Goal: Task Accomplishment & Management: Complete application form

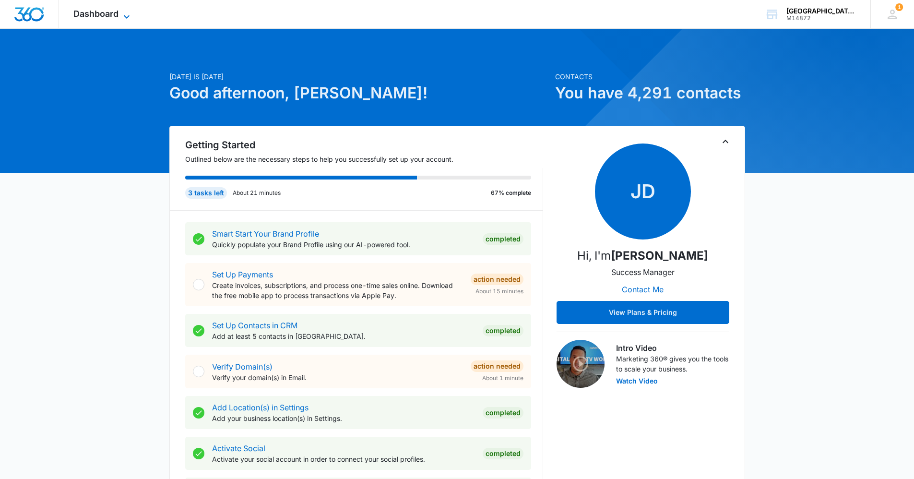
click at [110, 11] on span "Dashboard" at bounding box center [95, 14] width 45 height 10
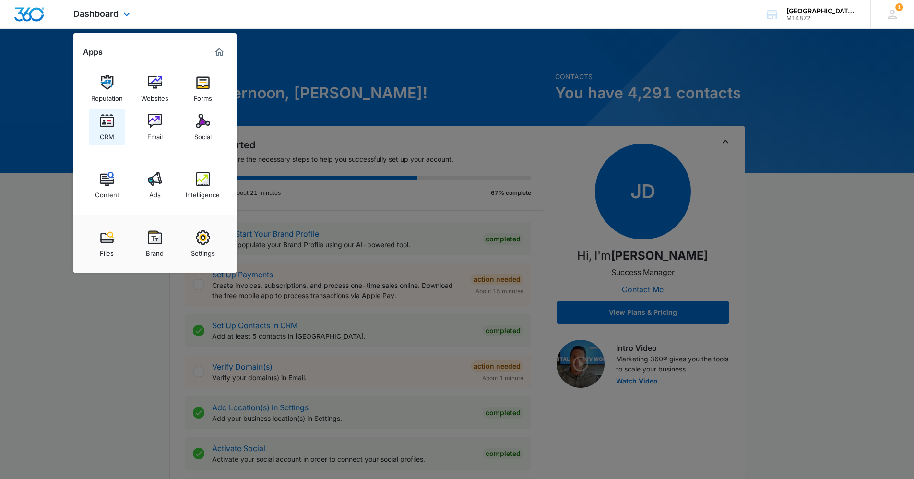
click at [120, 132] on link "CRM" at bounding box center [107, 127] width 36 height 36
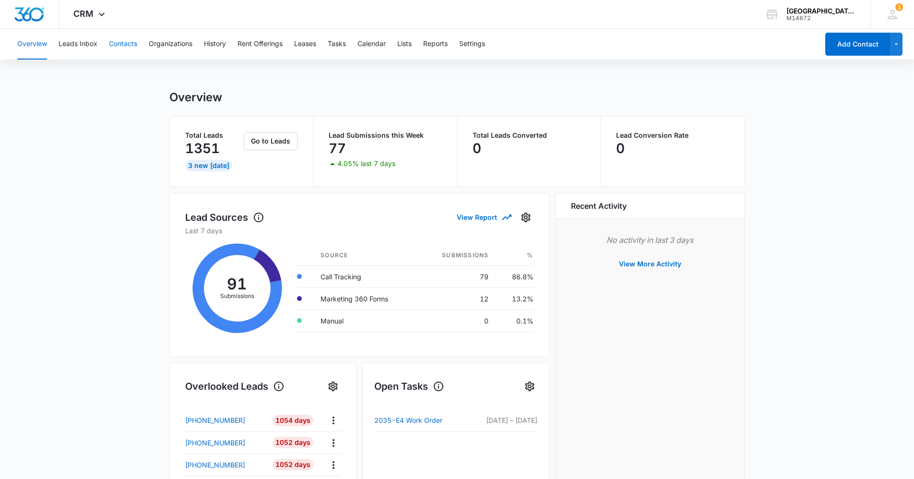
click at [116, 45] on button "Contacts" at bounding box center [123, 44] width 28 height 31
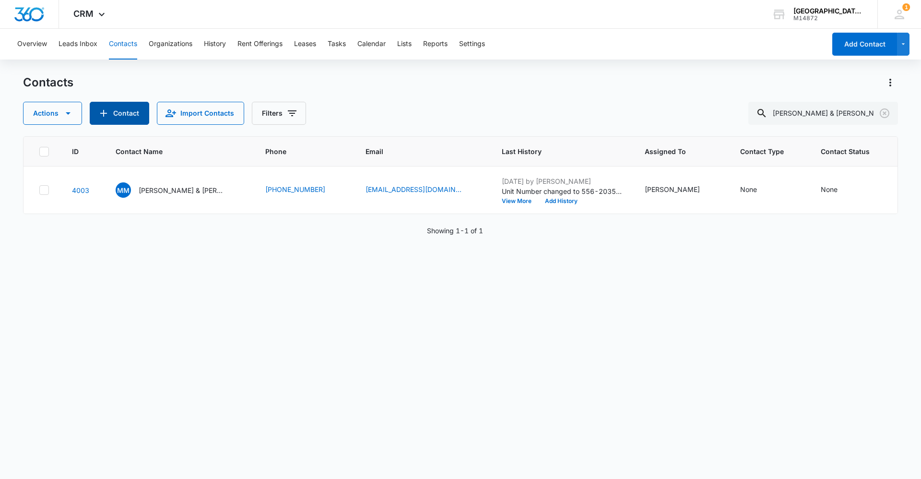
click at [125, 117] on button "Contact" at bounding box center [119, 113] width 59 height 23
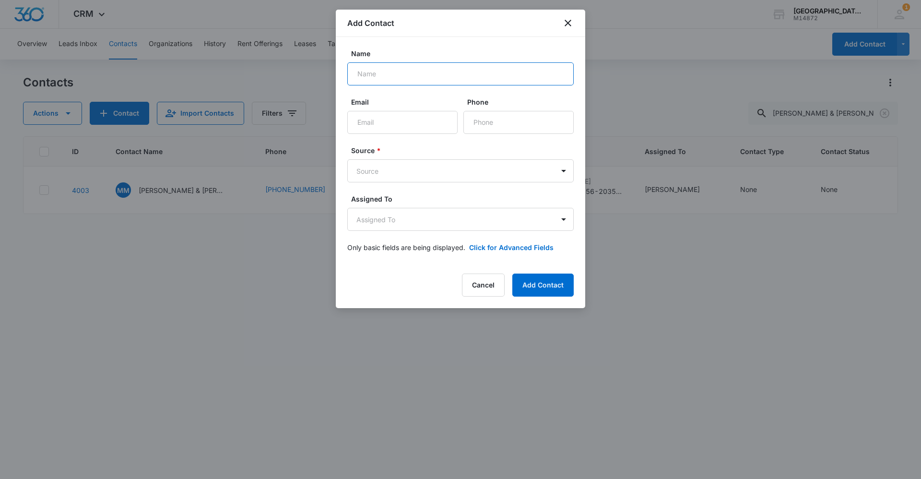
click at [393, 70] on input "Name" at bounding box center [460, 73] width 226 height 23
type input "[PERSON_NAME] & [PERSON_NAME] Forest [PERSON_NAME]"
click at [375, 131] on input "Email" at bounding box center [402, 122] width 110 height 23
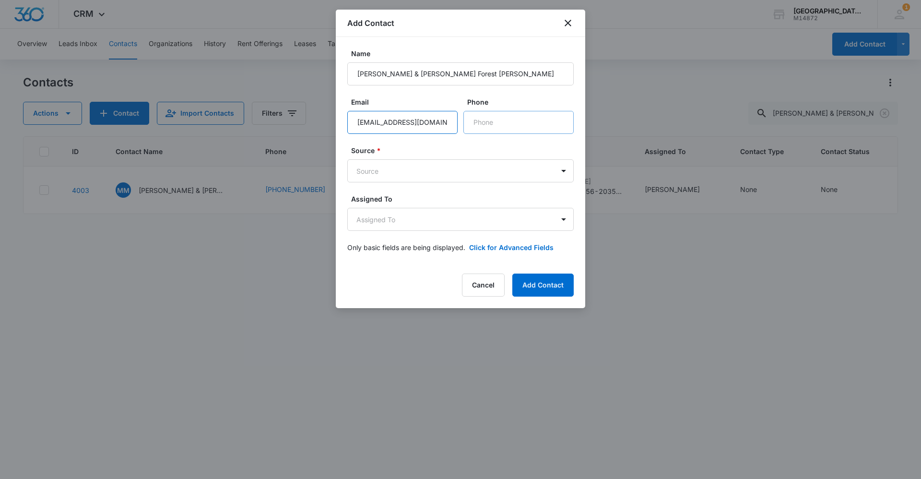
type input "[EMAIL_ADDRESS][DOMAIN_NAME]"
click at [507, 125] on input "Phone" at bounding box center [518, 122] width 110 height 23
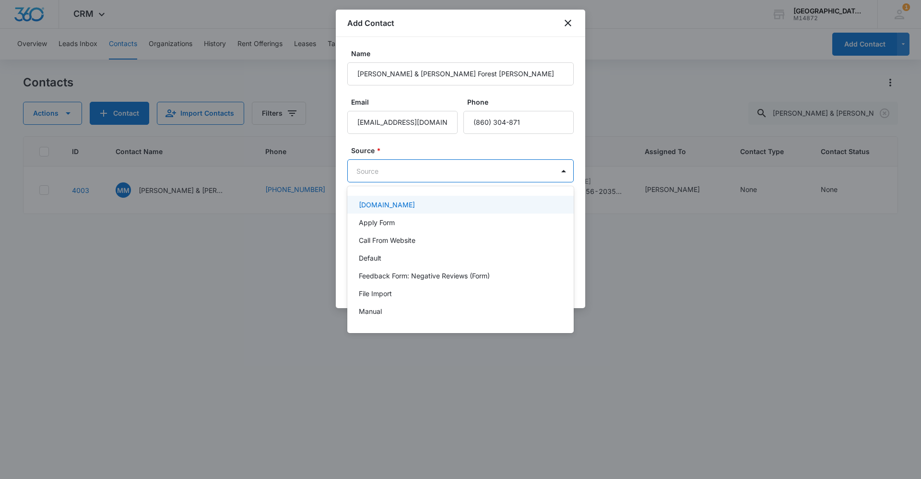
click at [479, 165] on body "CRM Apps Reputation Websites Forms CRM Email Social Content Ads Intelligence Fi…" at bounding box center [460, 239] width 921 height 479
click at [440, 205] on div "Other" at bounding box center [460, 208] width 202 height 10
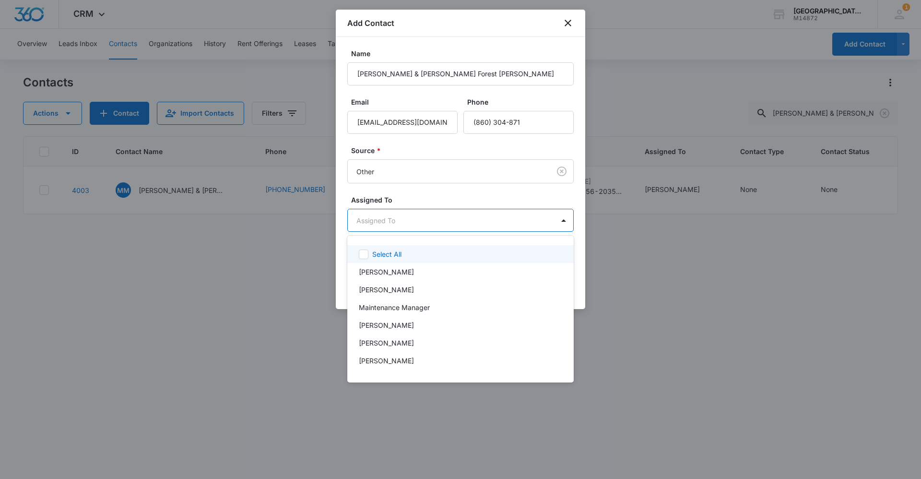
click at [472, 219] on body "CRM Apps Reputation Websites Forms CRM Email Social Content Ads Intelligence Fi…" at bounding box center [460, 239] width 921 height 479
click at [399, 362] on div "[PERSON_NAME]" at bounding box center [460, 361] width 202 height 10
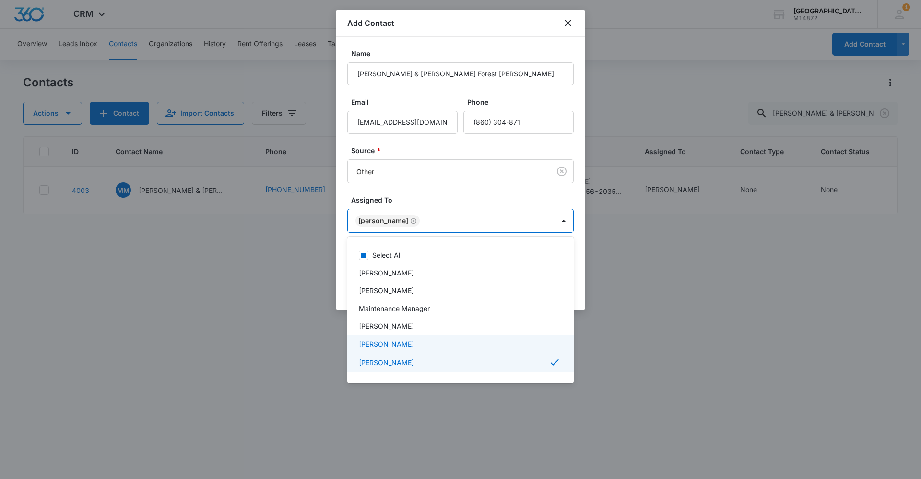
click at [617, 339] on div at bounding box center [460, 239] width 921 height 479
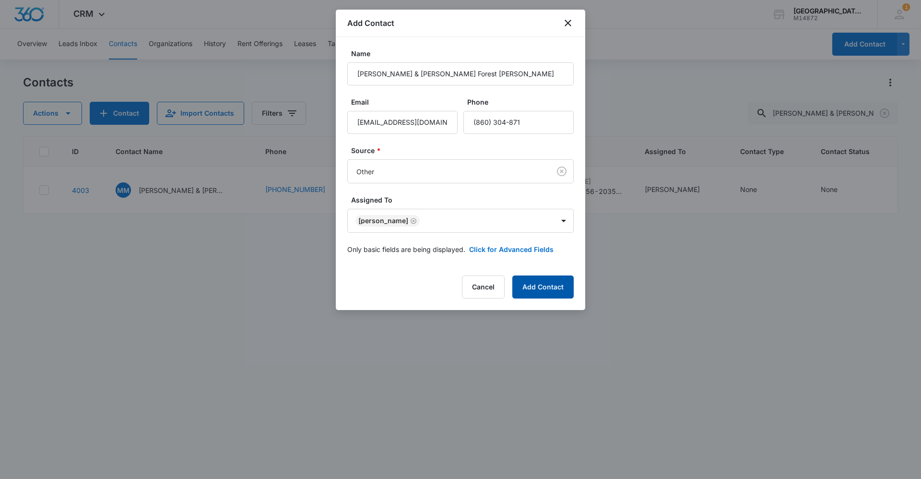
click at [541, 286] on button "Add Contact" at bounding box center [542, 286] width 61 height 23
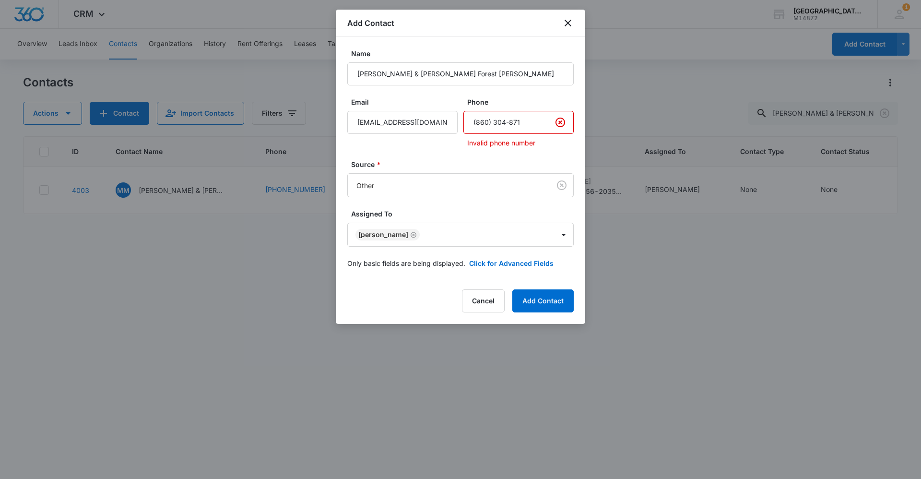
click at [510, 122] on input "Phone" at bounding box center [518, 122] width 110 height 23
type input "[PHONE_NUMBER]"
click at [561, 297] on button "Add Contact" at bounding box center [542, 300] width 61 height 23
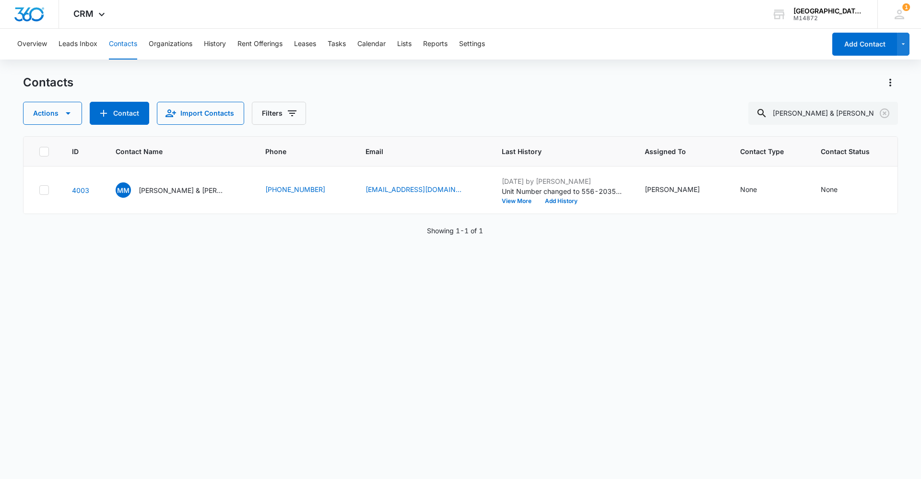
click at [117, 47] on button "Contacts" at bounding box center [123, 44] width 28 height 31
click at [882, 114] on icon "Clear" at bounding box center [885, 113] width 12 height 12
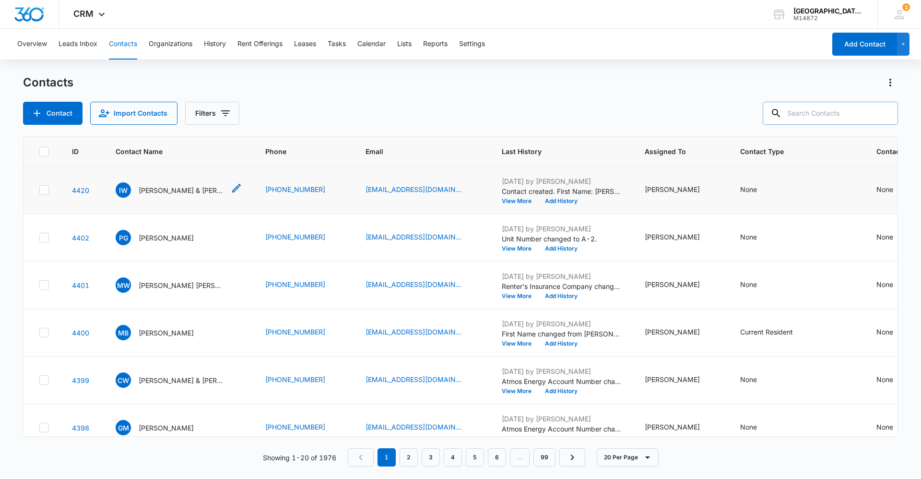
click at [198, 192] on p "[PERSON_NAME] & [PERSON_NAME] Forest [PERSON_NAME]" at bounding box center [182, 190] width 86 height 10
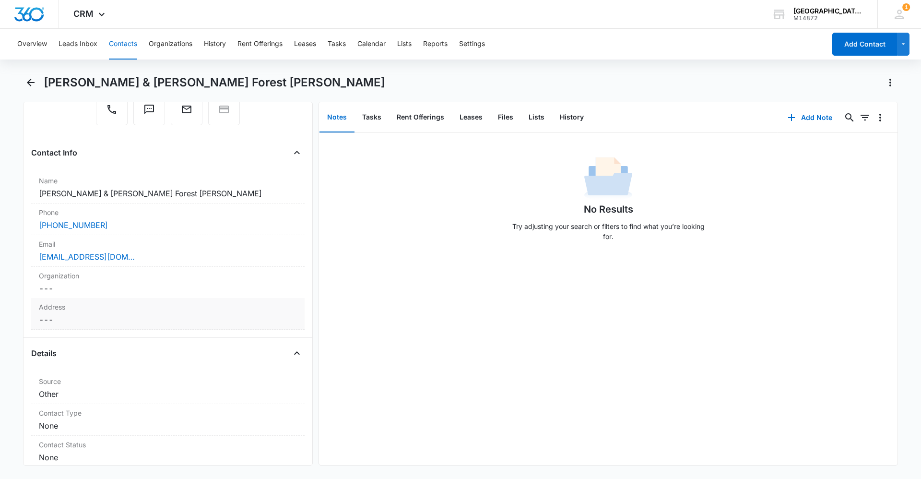
scroll to position [192, 0]
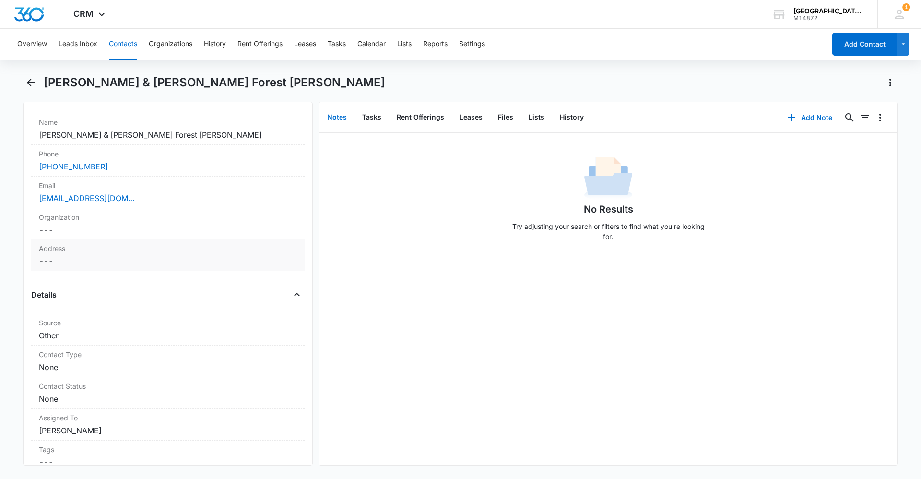
click at [138, 255] on dd "Cancel Save Changes ---" at bounding box center [168, 261] width 258 height 12
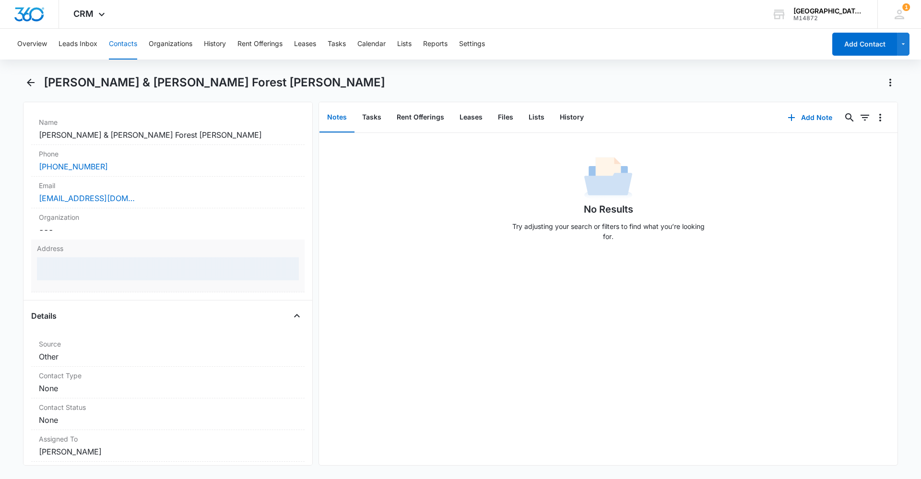
click at [137, 257] on div at bounding box center [168, 268] width 262 height 23
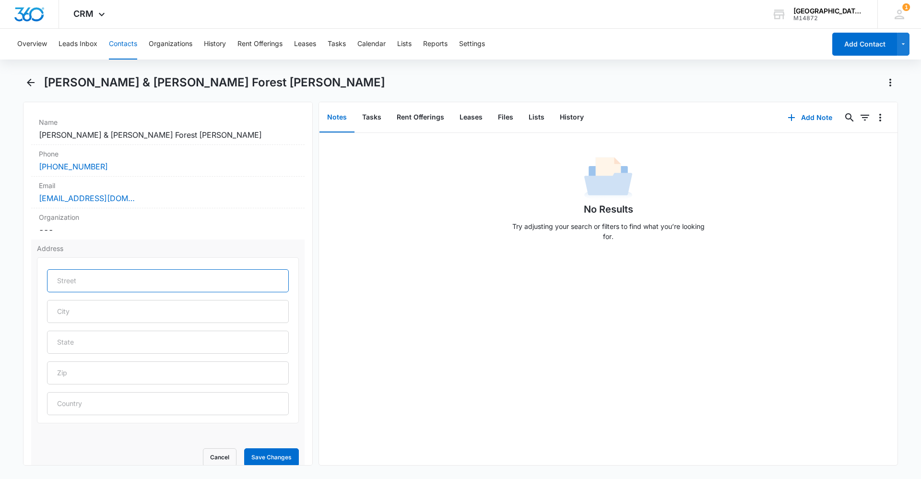
click at [128, 269] on input "text" at bounding box center [168, 280] width 242 height 23
type input "[STREET_ADDRESS]"
type input "[GEOGRAPHIC_DATA]"
type input "CO"
type input "80550"
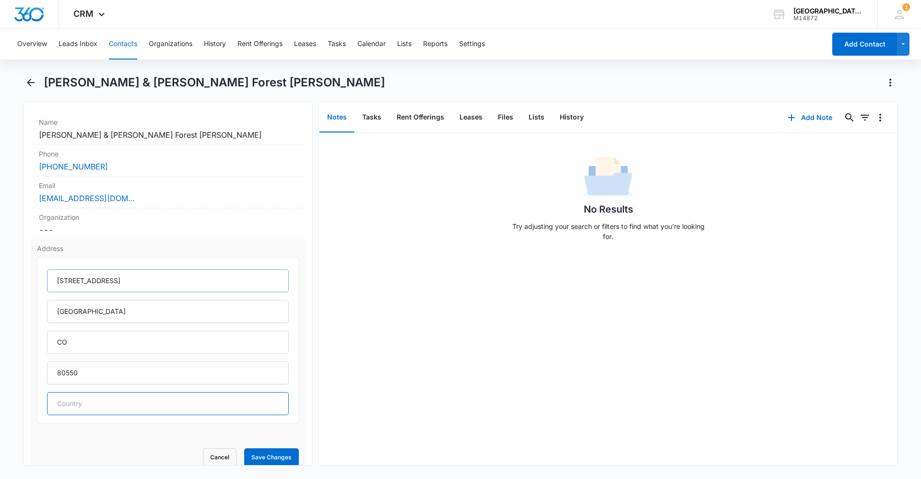
type input "[GEOGRAPHIC_DATA]"
type input "[STREET_ADDRESS]"
click at [263, 451] on button "Save Changes" at bounding box center [271, 457] width 55 height 18
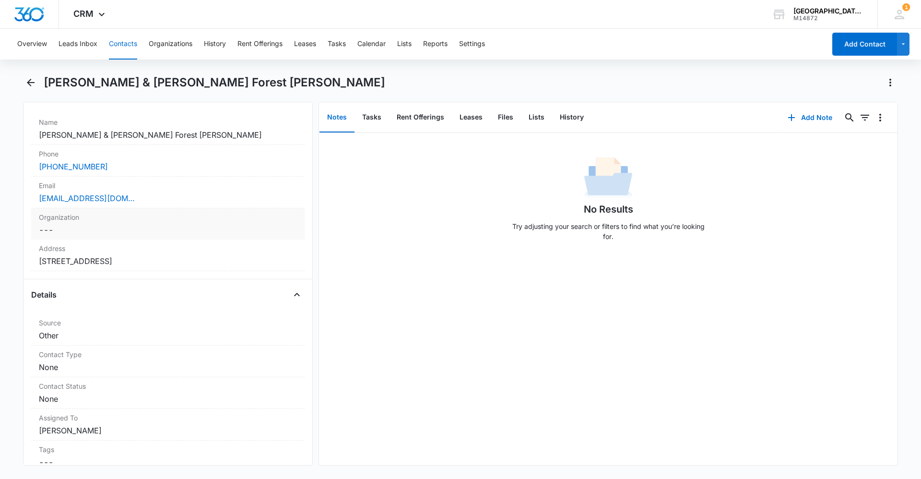
click at [85, 212] on label "Organization" at bounding box center [168, 217] width 258 height 10
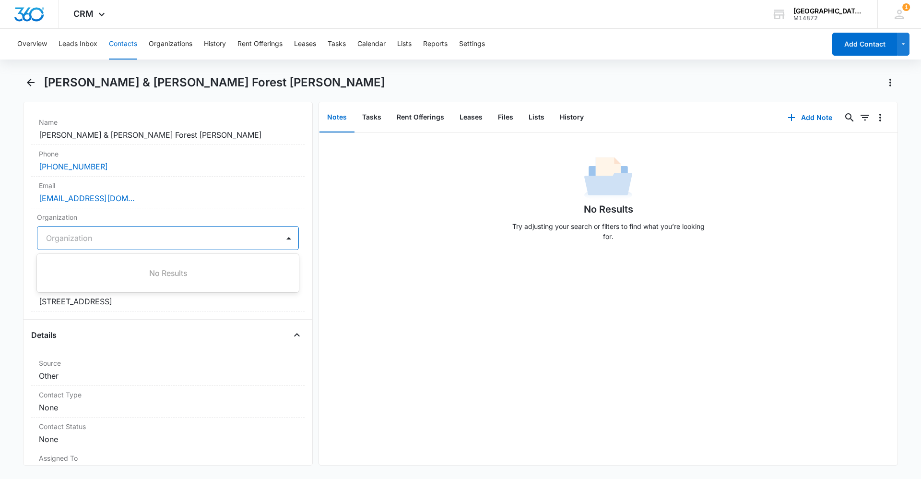
click at [86, 226] on div "Organization" at bounding box center [158, 237] width 242 height 23
click at [318, 234] on div "Remove IW [PERSON_NAME] & [PERSON_NAME] Forest [PERSON_NAME] Contact Info Name …" at bounding box center [460, 284] width 875 height 364
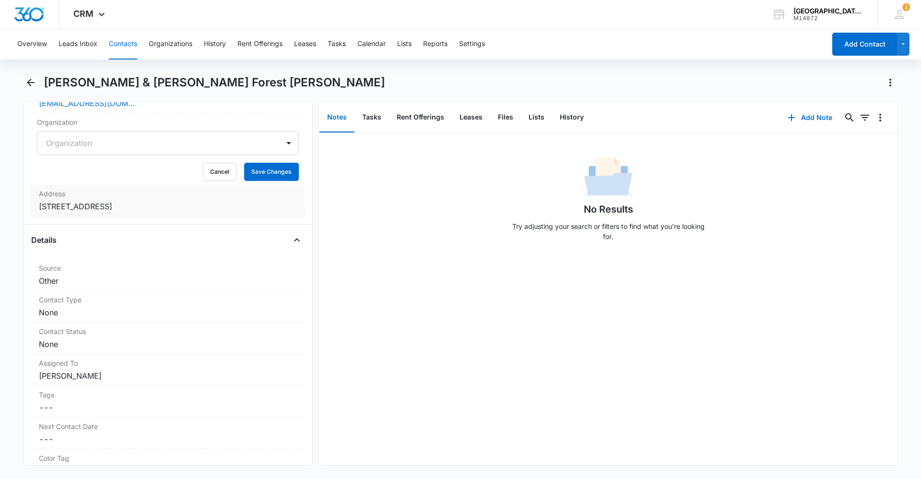
scroll to position [288, 0]
drag, startPoint x: 224, startPoint y: 144, endPoint x: 221, endPoint y: 153, distance: 9.7
click at [226, 145] on form "Organization Cancel Save Changes" at bounding box center [168, 155] width 262 height 50
click at [215, 162] on button "Cancel" at bounding box center [220, 171] width 34 height 18
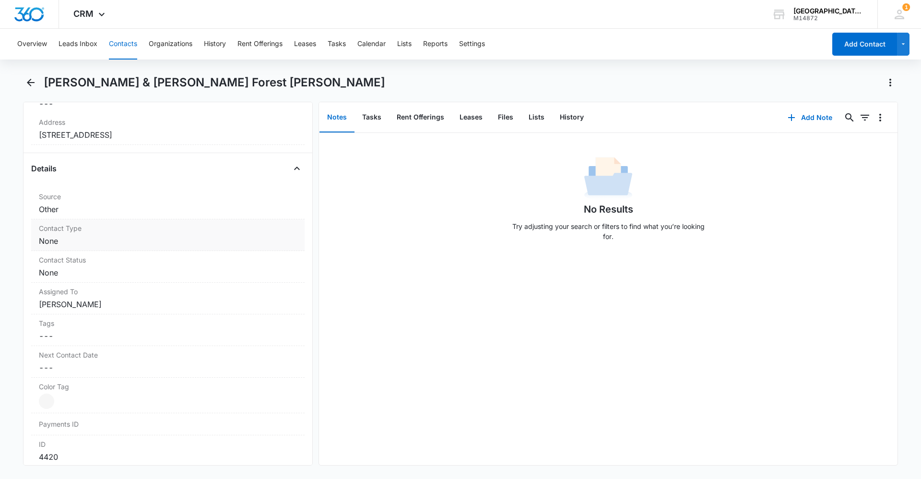
scroll to position [336, 0]
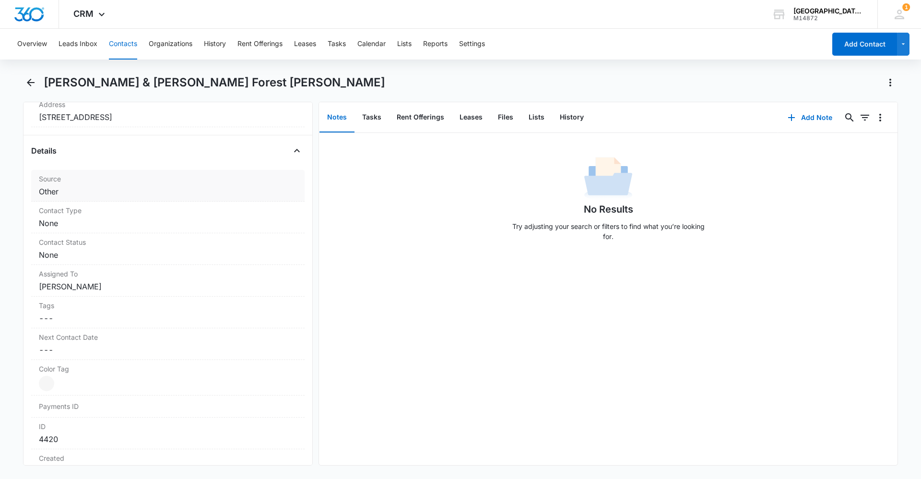
click at [76, 171] on div "Source Cancel Save Changes Other" at bounding box center [167, 186] width 273 height 32
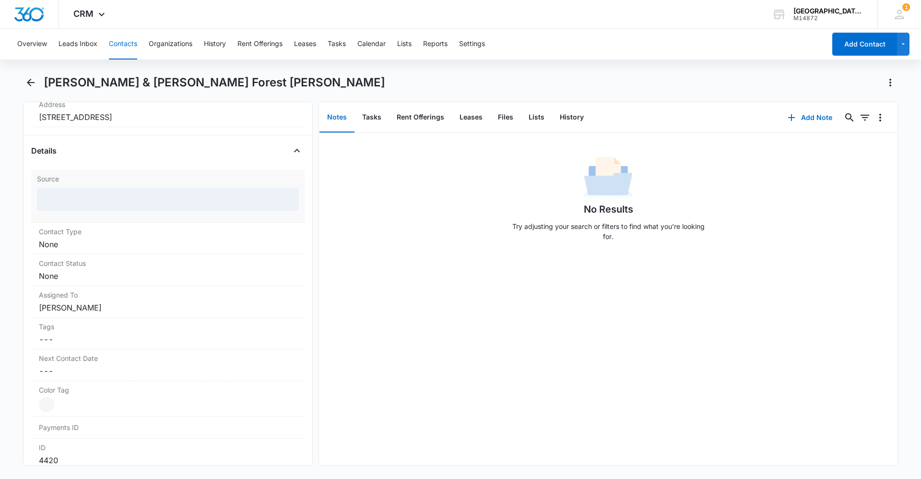
click at [75, 188] on div at bounding box center [168, 199] width 262 height 23
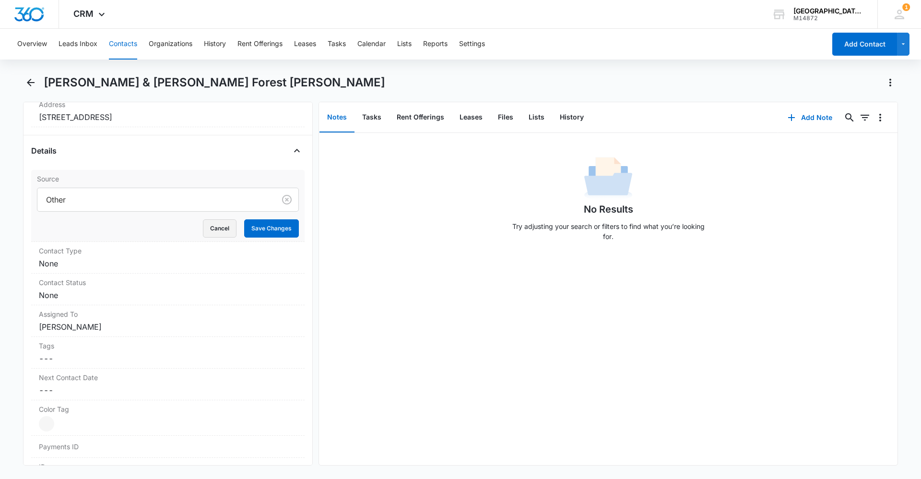
click at [216, 219] on button "Cancel" at bounding box center [220, 228] width 34 height 18
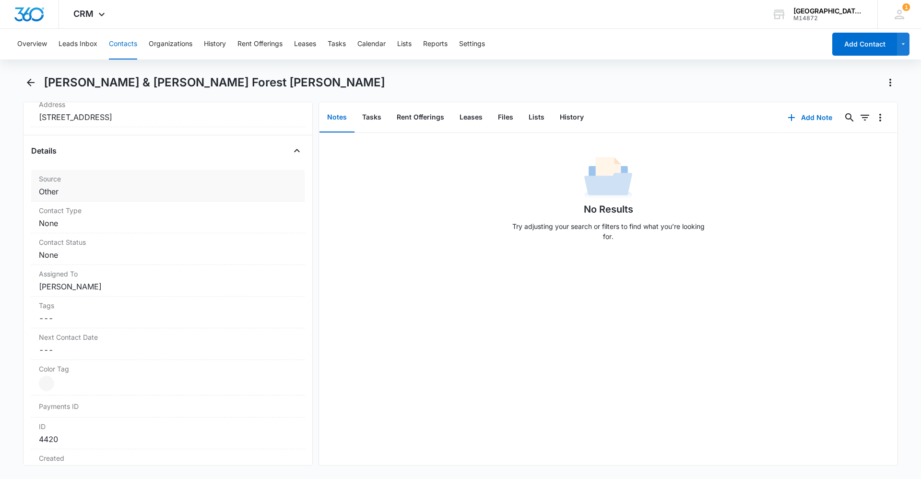
click at [79, 186] on dd "Cancel Save Changes Other" at bounding box center [168, 192] width 258 height 12
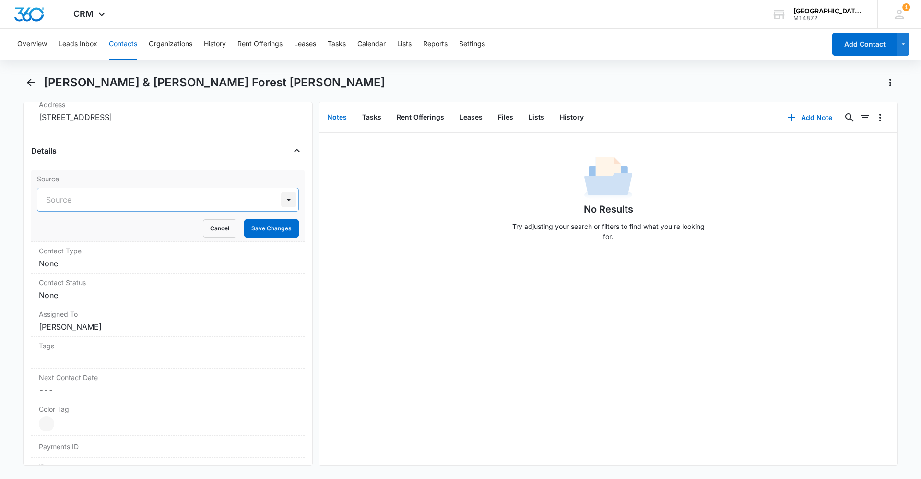
click at [282, 192] on div at bounding box center [288, 199] width 15 height 15
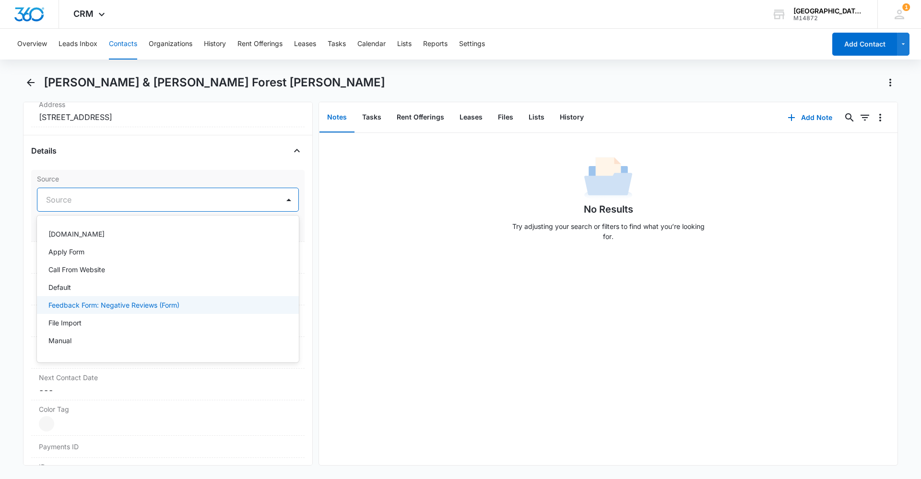
scroll to position [96, 0]
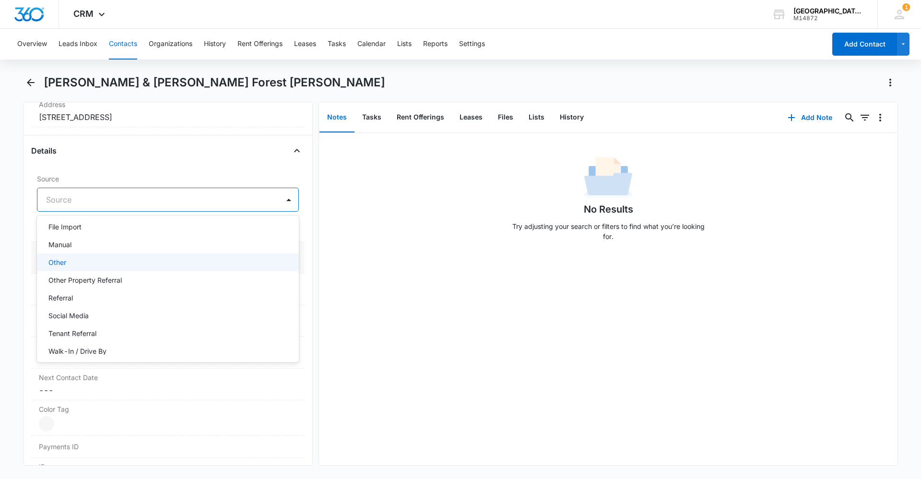
click at [99, 255] on div "Other" at bounding box center [168, 262] width 262 height 18
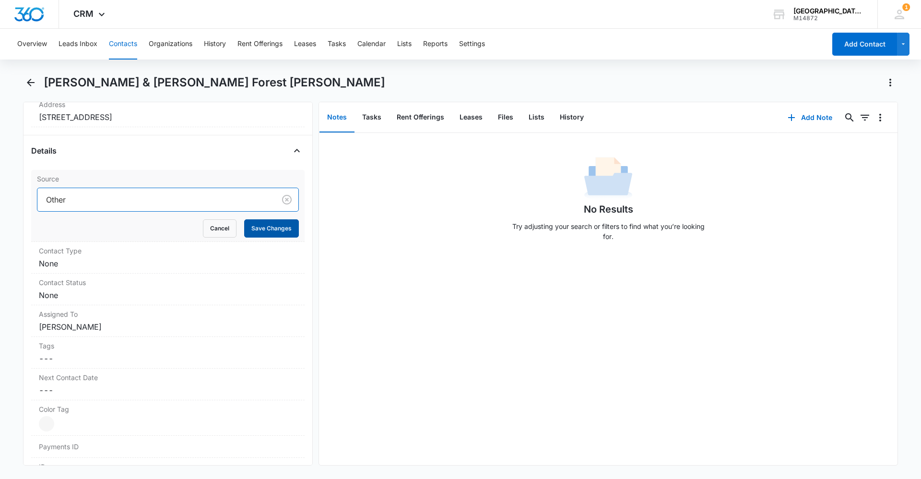
click at [273, 219] on button "Save Changes" at bounding box center [271, 228] width 55 height 18
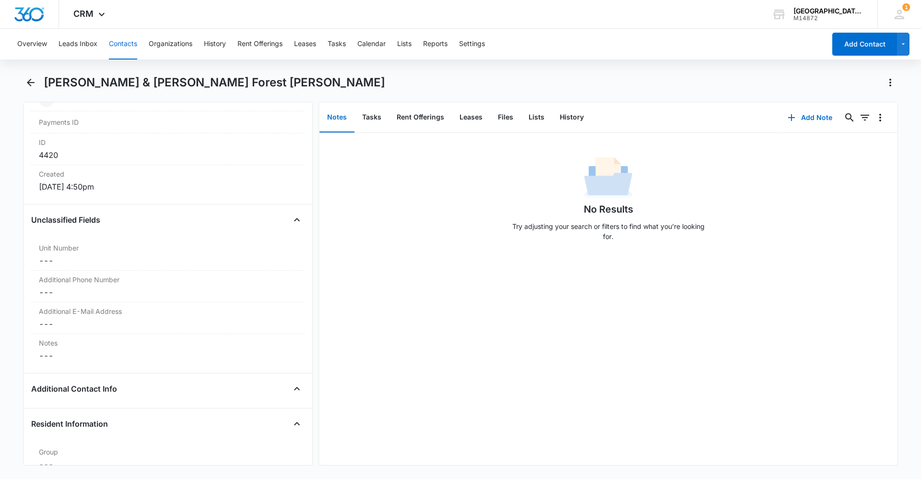
scroll to position [624, 0]
drag, startPoint x: 93, startPoint y: 238, endPoint x: 66, endPoint y: 238, distance: 27.4
click at [66, 251] on dd "Cancel Save Changes ---" at bounding box center [168, 257] width 258 height 12
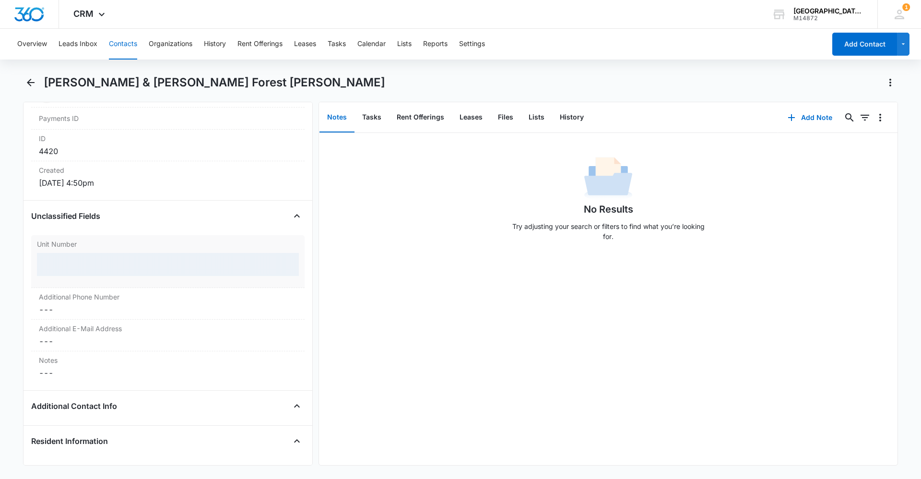
click at [70, 253] on div at bounding box center [168, 264] width 262 height 23
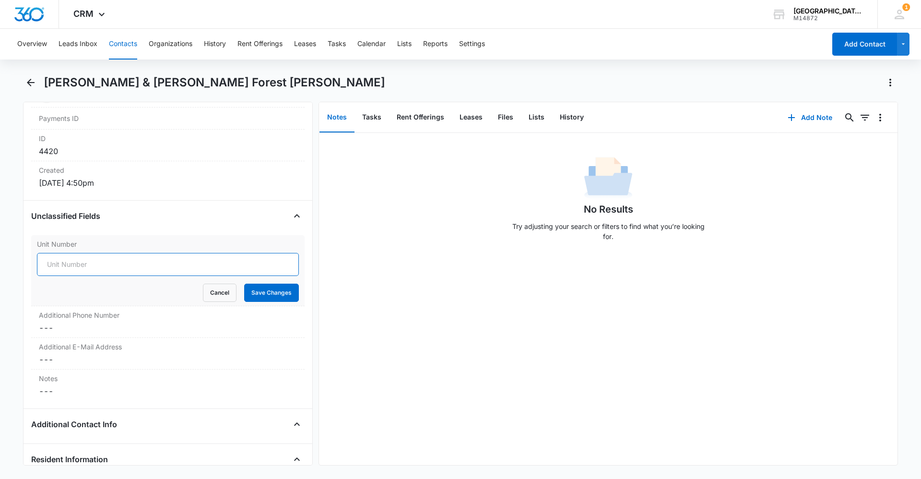
click at [77, 253] on input "Unit Number" at bounding box center [168, 264] width 262 height 23
click at [82, 253] on input "Unit Number" at bounding box center [168, 264] width 262 height 23
click at [86, 253] on input "Unit Number" at bounding box center [168, 264] width 262 height 23
click at [66, 253] on input "Unit Number" at bounding box center [168, 264] width 262 height 23
type input "M-3"
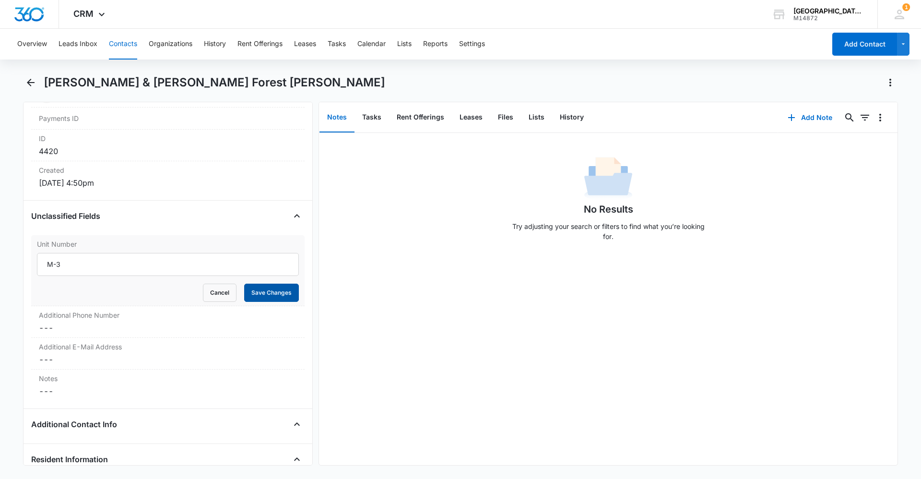
click at [288, 284] on button "Save Changes" at bounding box center [271, 293] width 55 height 18
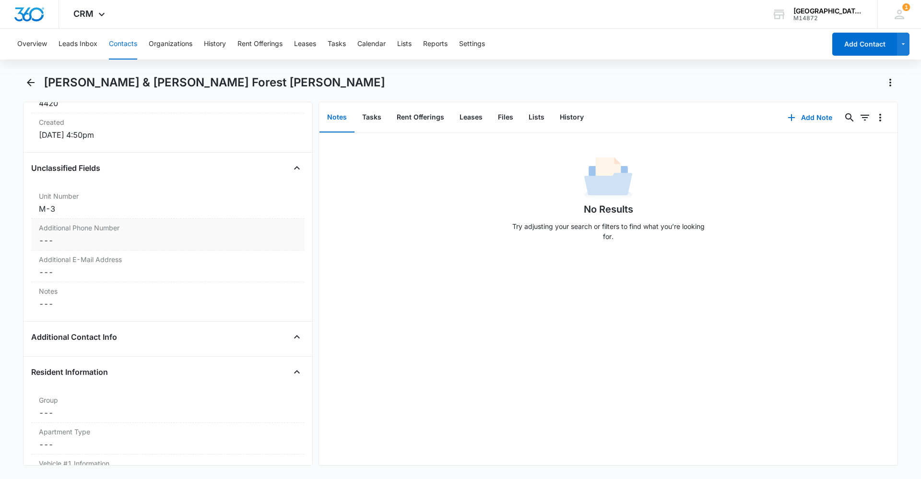
click at [109, 223] on label "Additional Phone Number" at bounding box center [168, 228] width 258 height 10
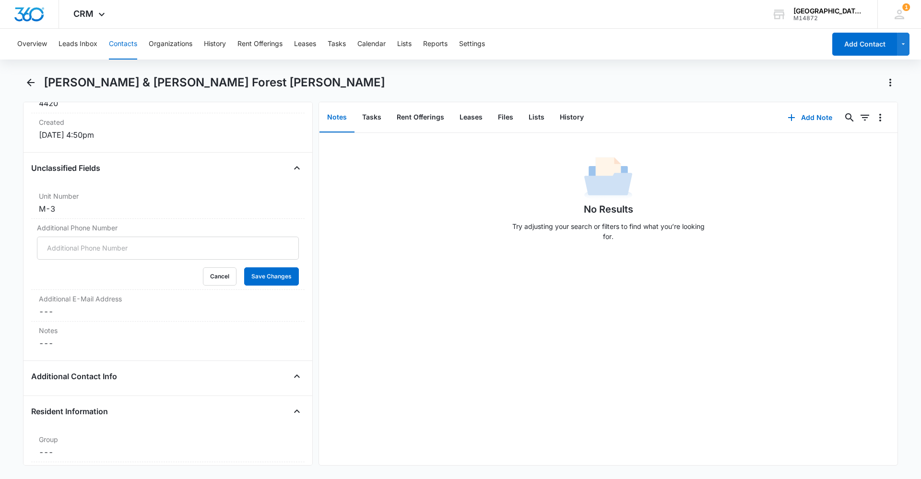
click at [110, 237] on input "Additional Phone Number" at bounding box center [168, 248] width 262 height 23
type input "[PHONE_NUMBER]"
click at [272, 267] on button "Save Changes" at bounding box center [271, 276] width 55 height 18
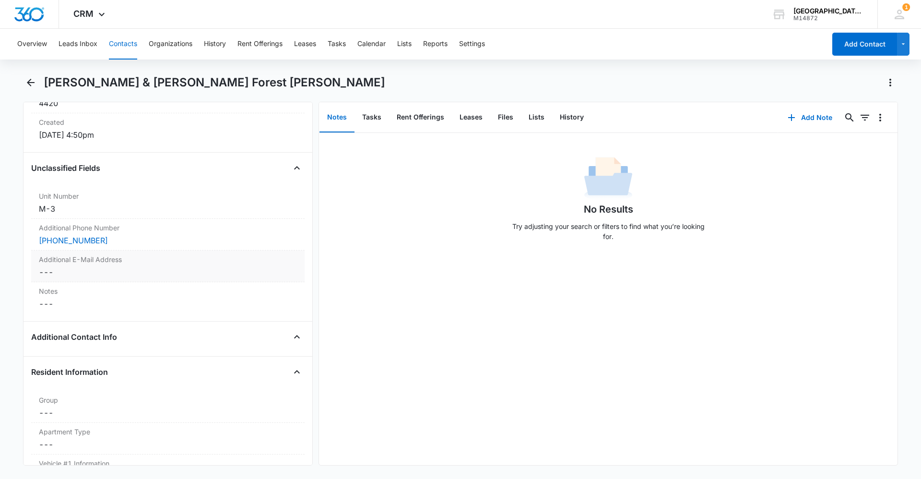
click at [100, 266] on dd "Cancel Save Changes ---" at bounding box center [168, 272] width 258 height 12
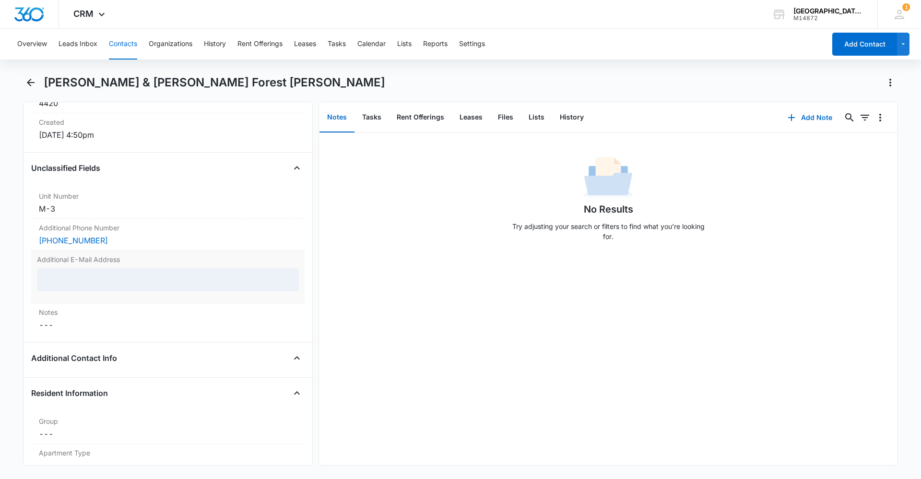
click at [112, 274] on div at bounding box center [168, 279] width 262 height 23
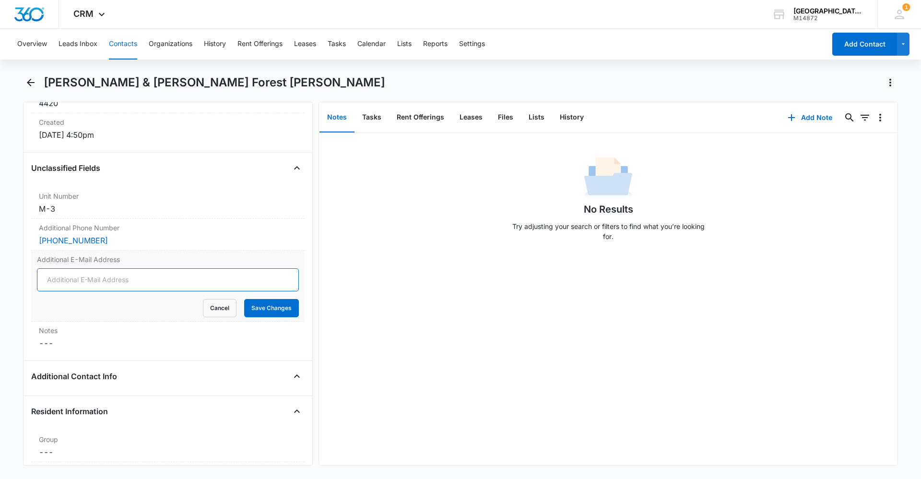
click at [115, 268] on input "Additional E-Mail Address" at bounding box center [168, 279] width 262 height 23
type input "[EMAIL_ADDRESS][DOMAIN_NAME]"
click at [267, 299] on button "Save Changes" at bounding box center [271, 308] width 55 height 18
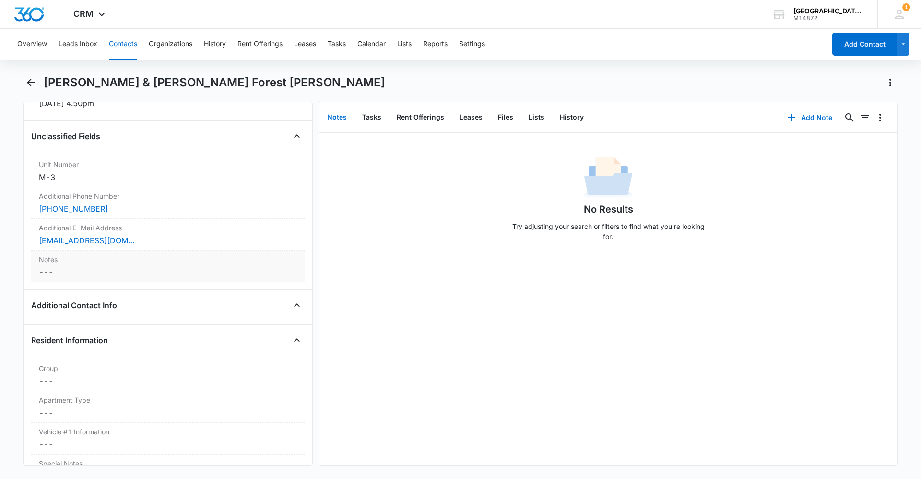
scroll to position [720, 0]
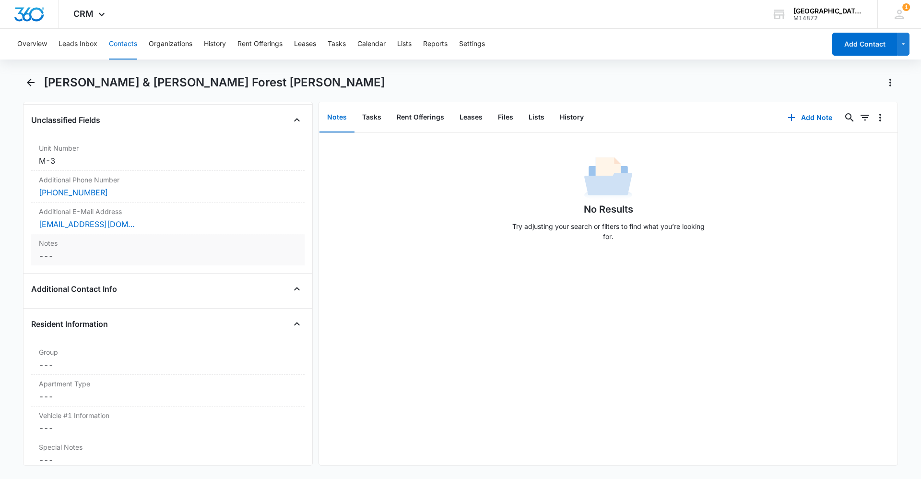
click at [113, 234] on div "Notes Cancel Save Changes ---" at bounding box center [167, 249] width 273 height 31
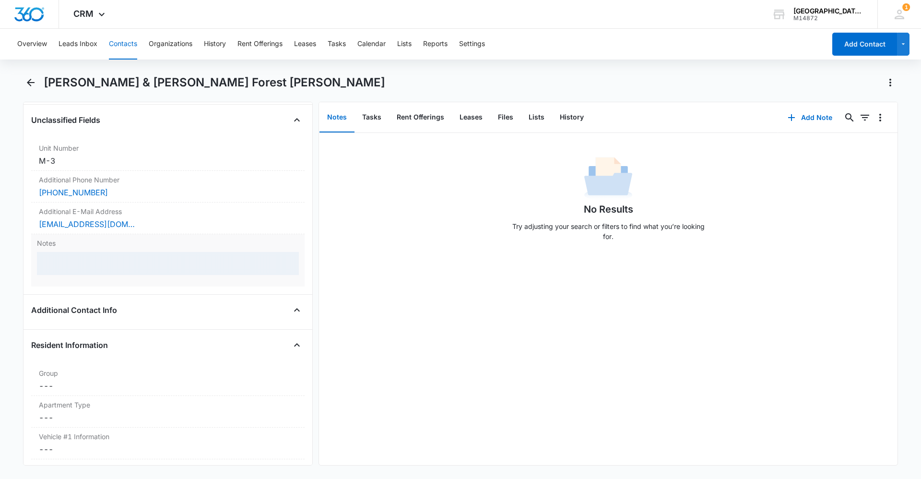
click at [112, 255] on div at bounding box center [168, 263] width 262 height 23
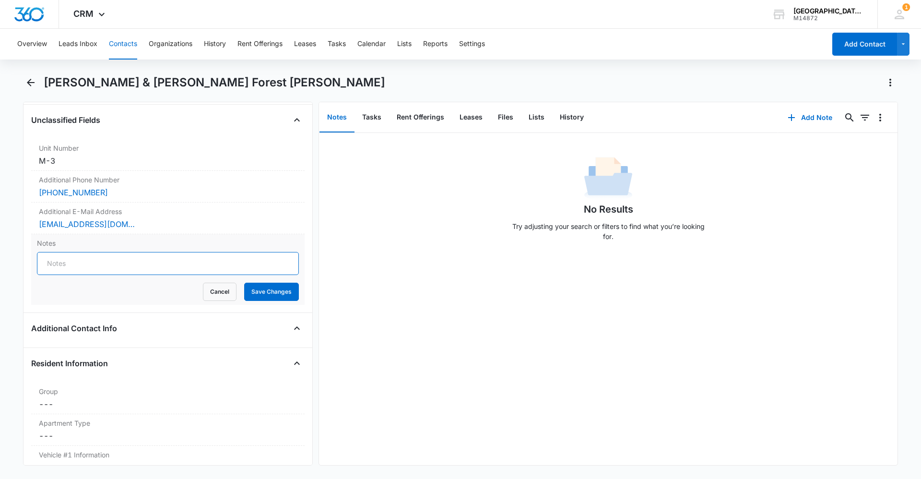
click at [114, 252] on input "Notes" at bounding box center [168, 263] width 262 height 23
click at [207, 283] on button "Cancel" at bounding box center [220, 292] width 34 height 18
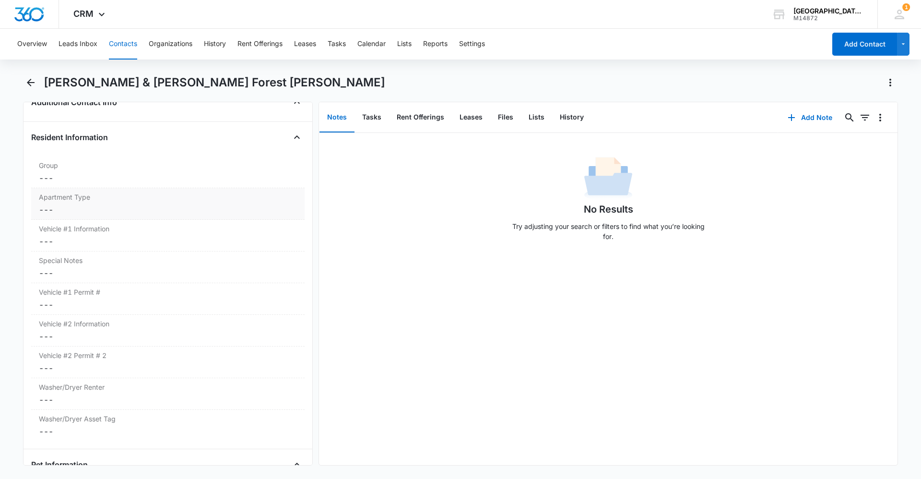
scroll to position [912, 0]
click at [112, 167] on dd "Cancel Save Changes ---" at bounding box center [168, 173] width 258 height 12
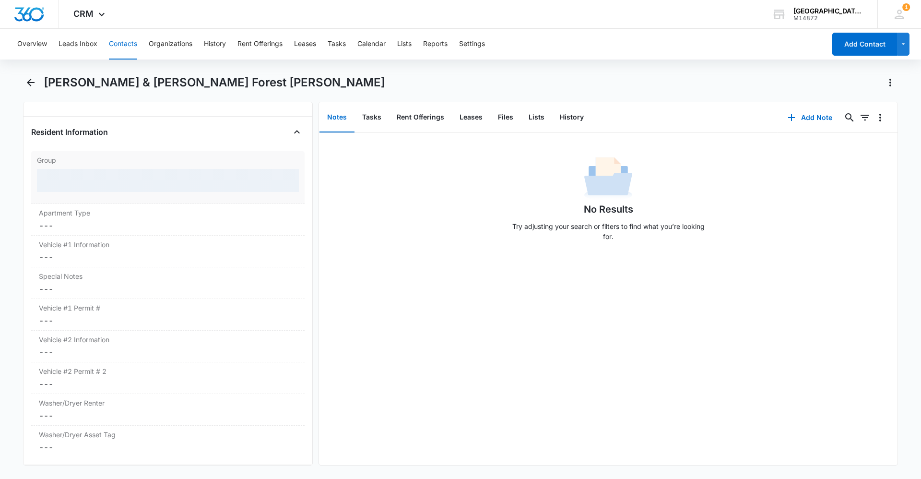
click at [112, 169] on div at bounding box center [168, 180] width 262 height 23
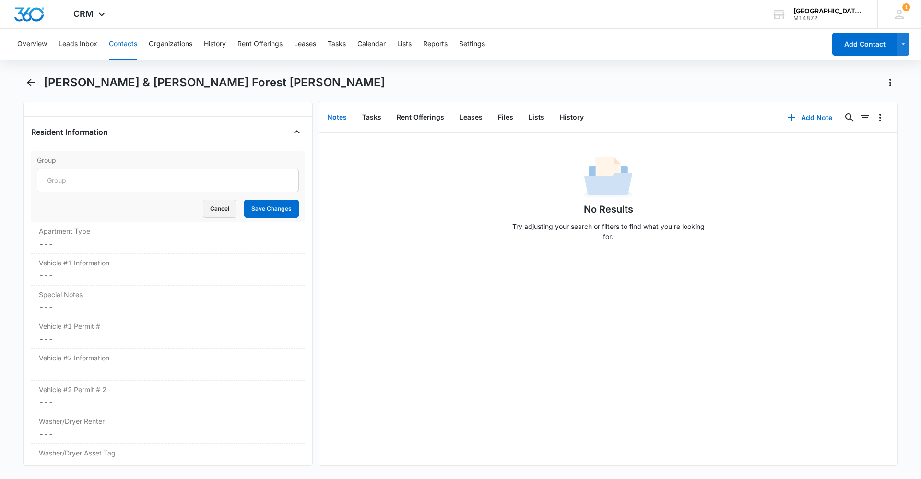
click at [214, 200] on button "Cancel" at bounding box center [220, 209] width 34 height 18
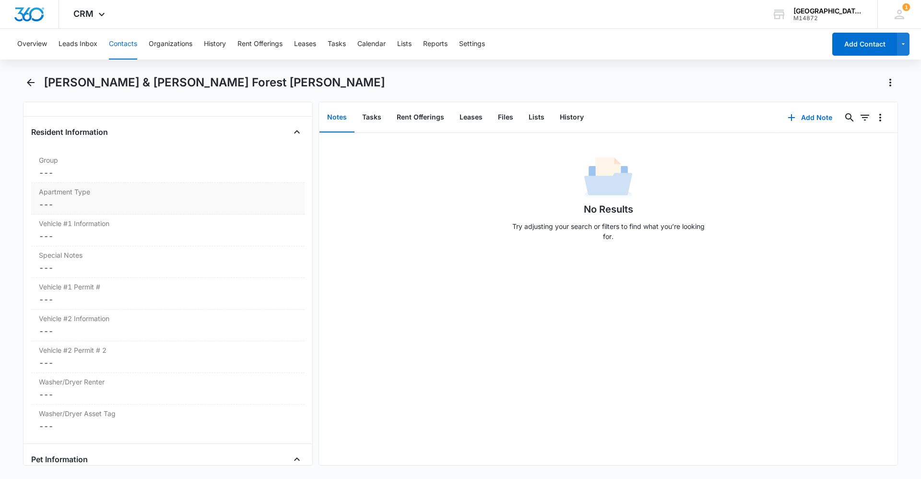
click at [168, 187] on label "Apartment Type" at bounding box center [168, 192] width 258 height 10
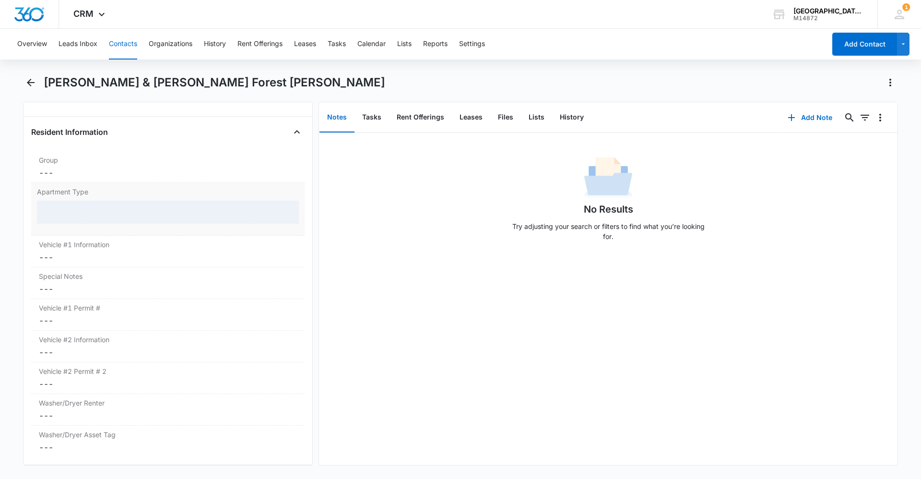
click at [163, 201] on div at bounding box center [168, 212] width 262 height 23
click at [165, 201] on div at bounding box center [168, 212] width 262 height 23
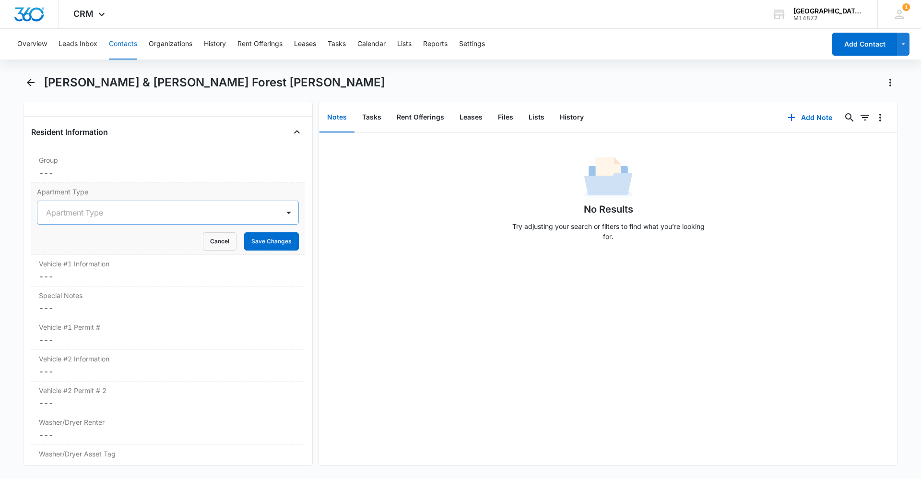
click at [166, 206] on div at bounding box center [156, 212] width 221 height 13
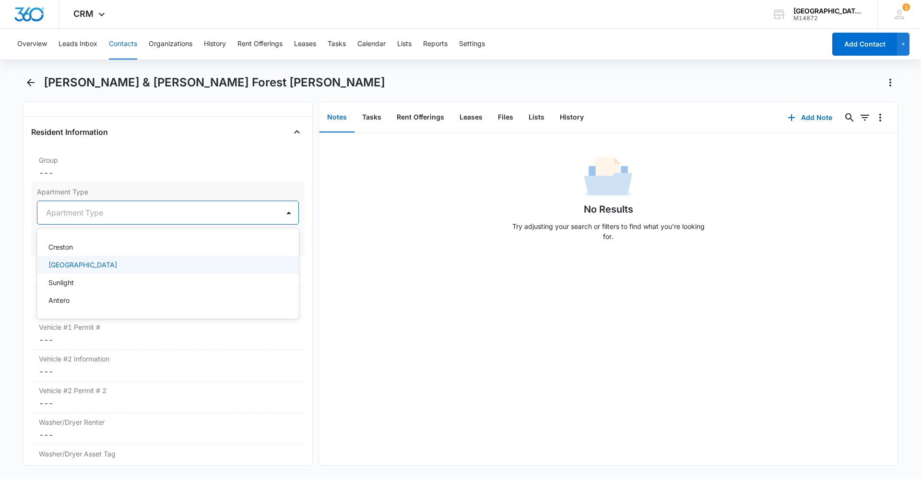
click at [83, 256] on div "[GEOGRAPHIC_DATA]" at bounding box center [168, 265] width 262 height 18
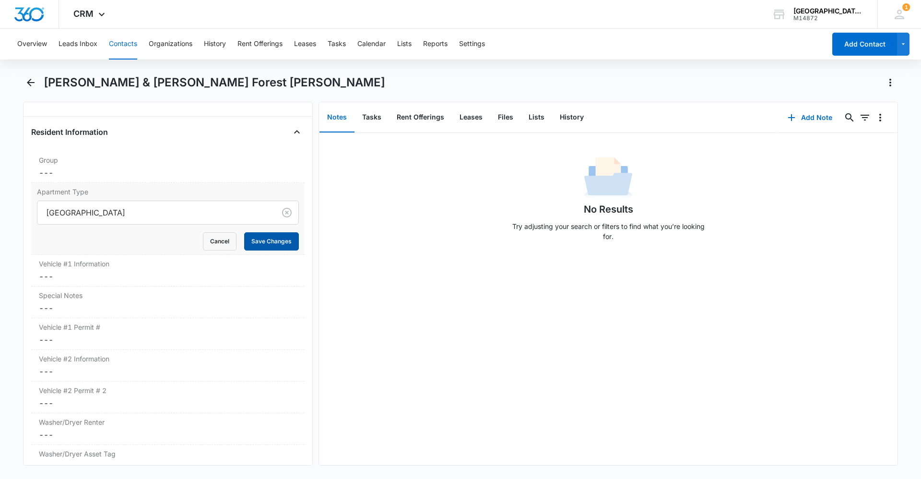
click at [260, 232] on button "Save Changes" at bounding box center [271, 241] width 55 height 18
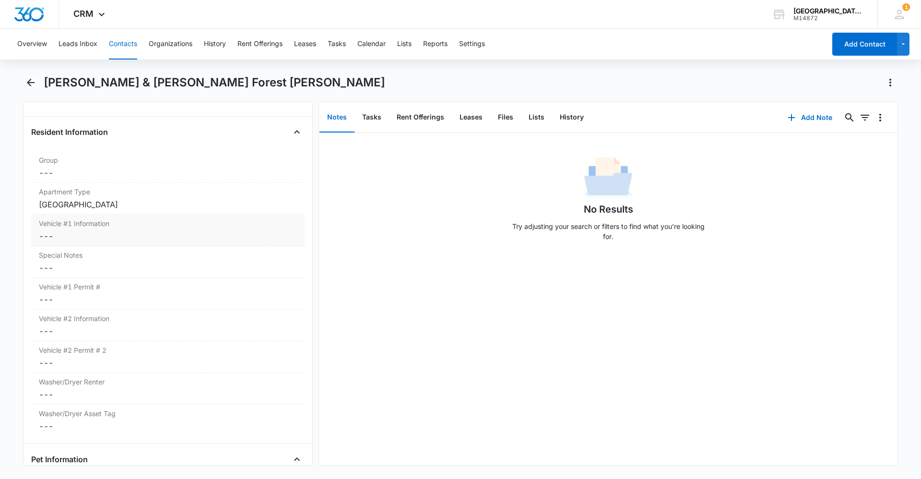
click at [111, 218] on label "Vehicle #1 Information" at bounding box center [168, 223] width 258 height 10
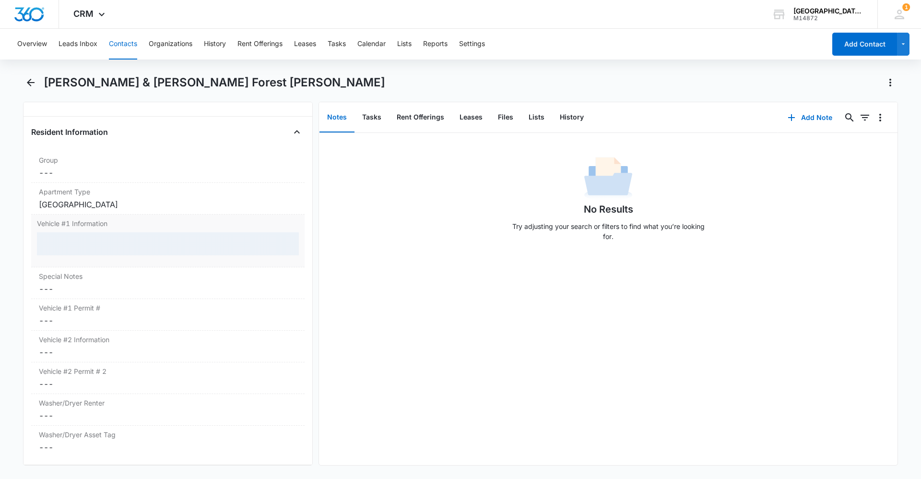
click at [111, 232] on div at bounding box center [168, 243] width 262 height 23
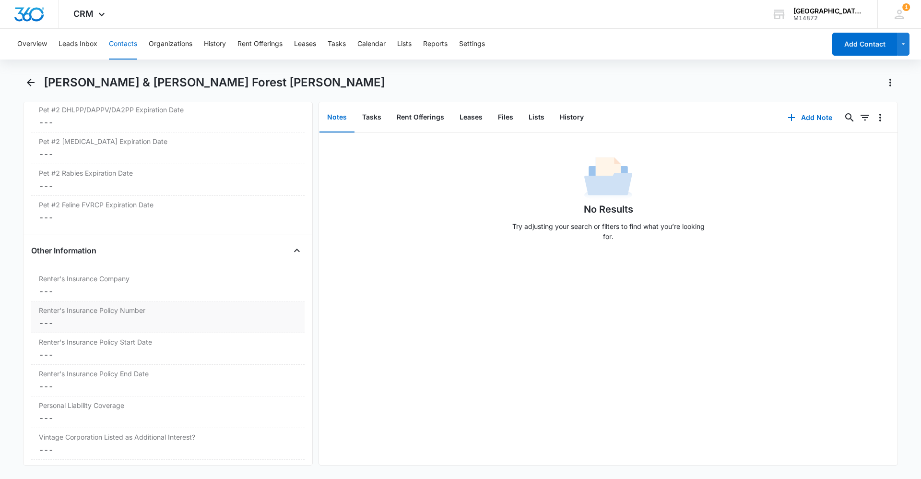
scroll to position [1967, 0]
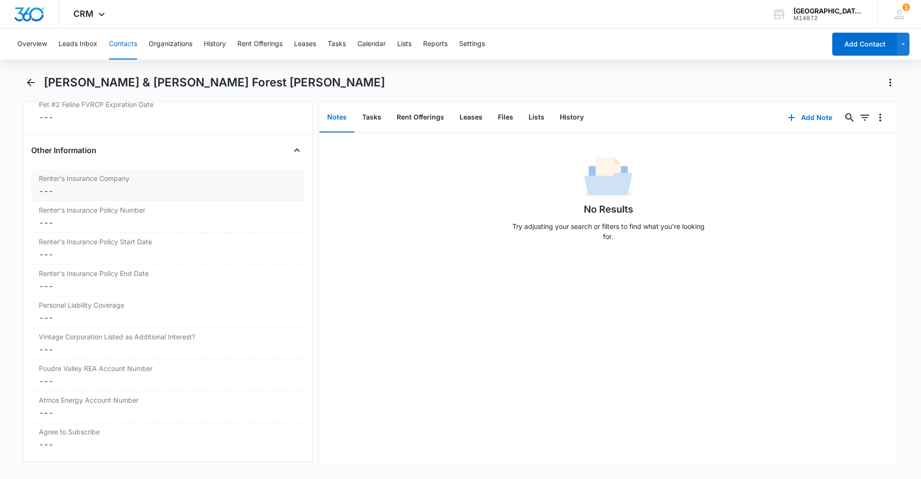
click at [118, 185] on div "Renter's Insurance Company Cancel Save Changes ---" at bounding box center [167, 185] width 273 height 32
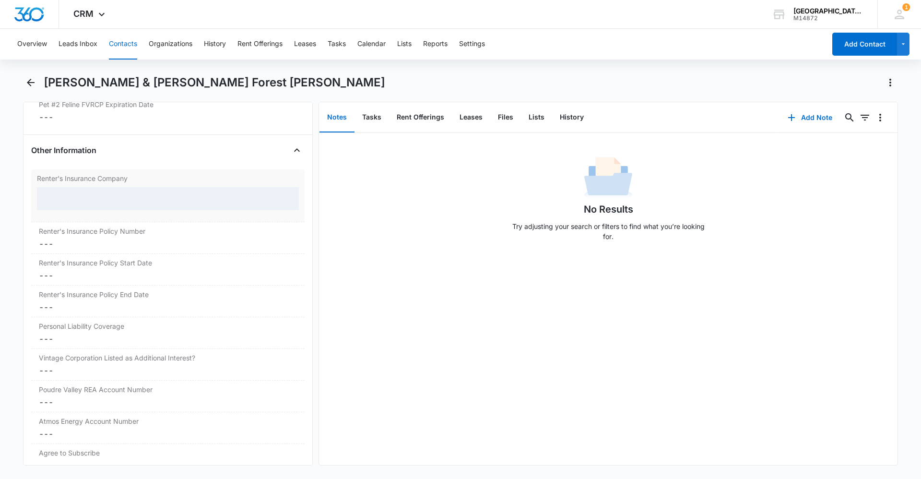
click at [117, 187] on div at bounding box center [168, 198] width 262 height 23
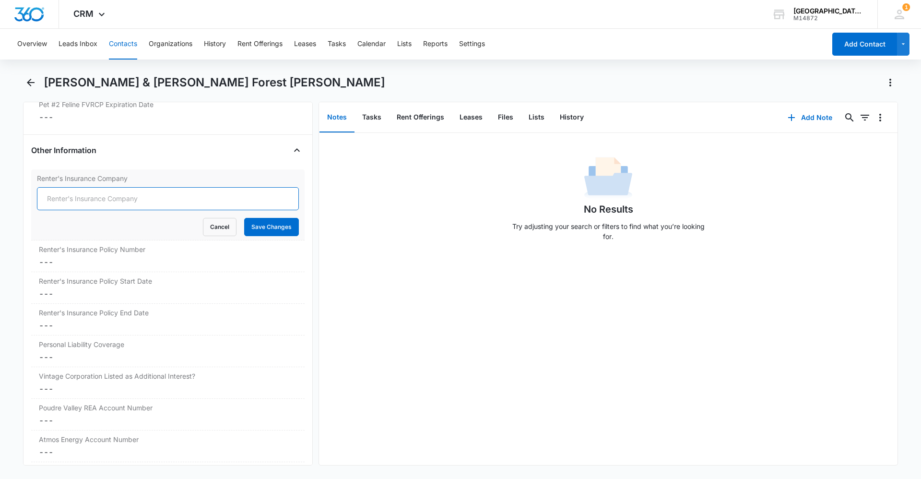
click at [111, 187] on input "Renter's Insurance Company" at bounding box center [168, 198] width 262 height 23
type input "State Farm"
click at [249, 218] on button "Save Changes" at bounding box center [271, 227] width 55 height 18
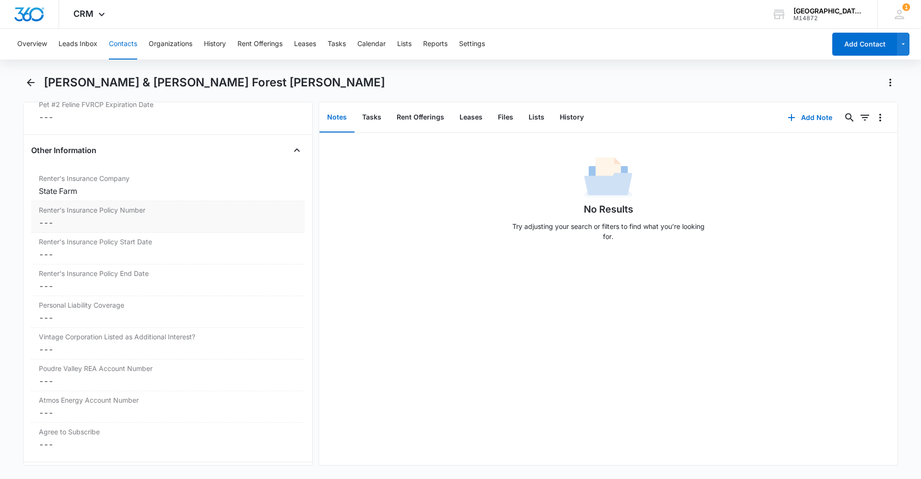
click at [96, 205] on label "Renter's Insurance Policy Number" at bounding box center [168, 210] width 258 height 10
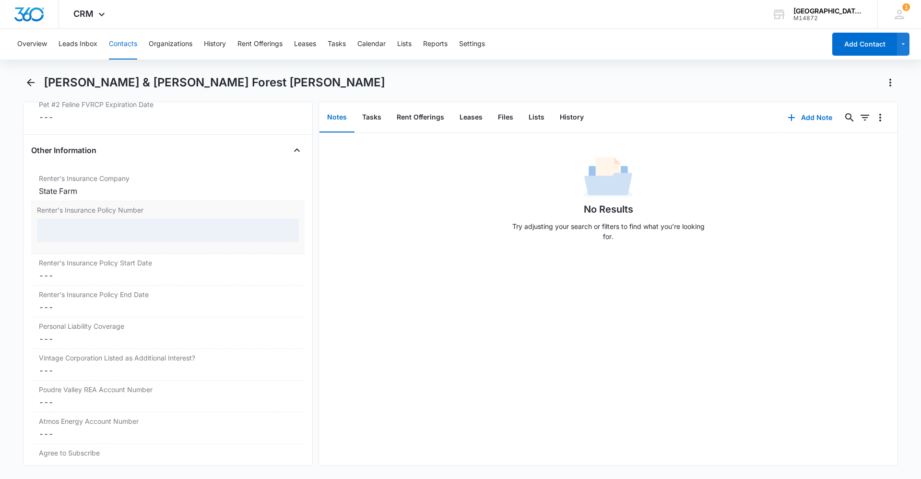
click at [104, 220] on div at bounding box center [168, 230] width 262 height 23
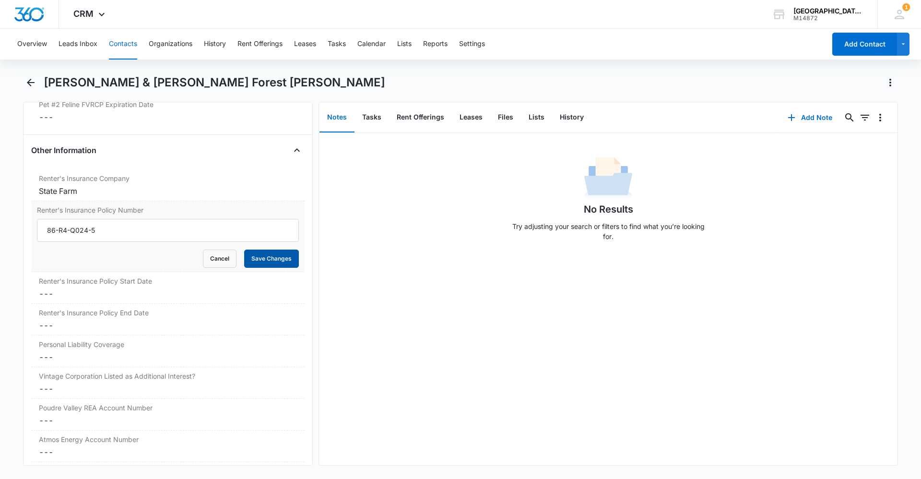
type input "86-R4-Q024-5"
click at [269, 249] on button "Save Changes" at bounding box center [271, 258] width 55 height 18
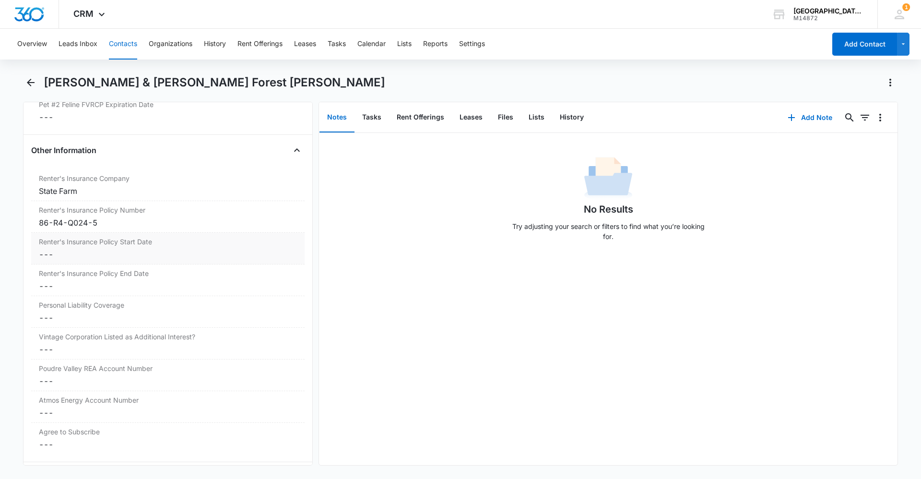
click at [153, 233] on div "Renter's Insurance Policy Start Date Cancel Save Changes ---" at bounding box center [167, 249] width 273 height 32
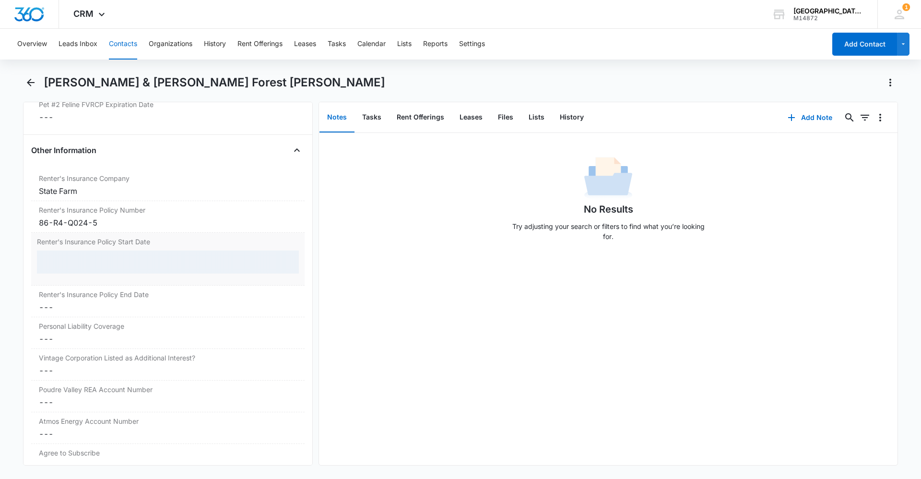
click at [112, 253] on div at bounding box center [168, 261] width 262 height 23
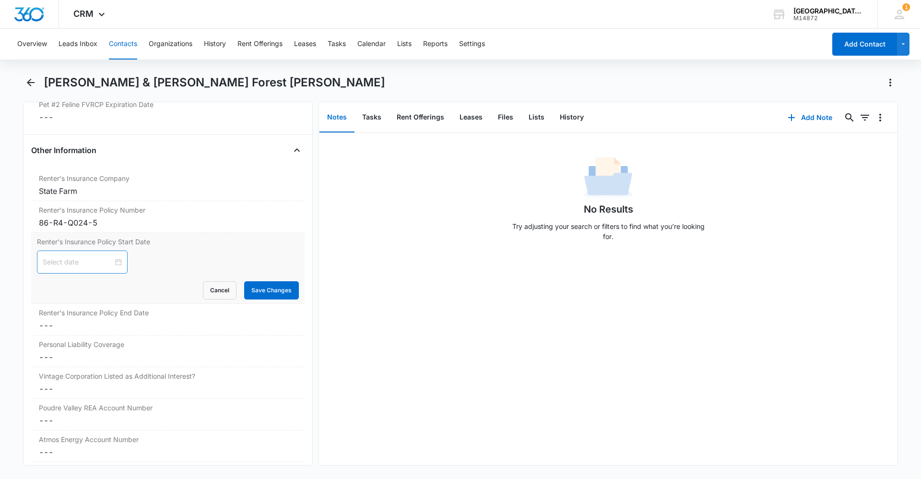
click at [89, 257] on input at bounding box center [78, 262] width 71 height 11
type input "[DATE]"
click at [86, 310] on div "2" at bounding box center [86, 307] width 12 height 12
click at [276, 281] on button "Save Changes" at bounding box center [271, 290] width 55 height 18
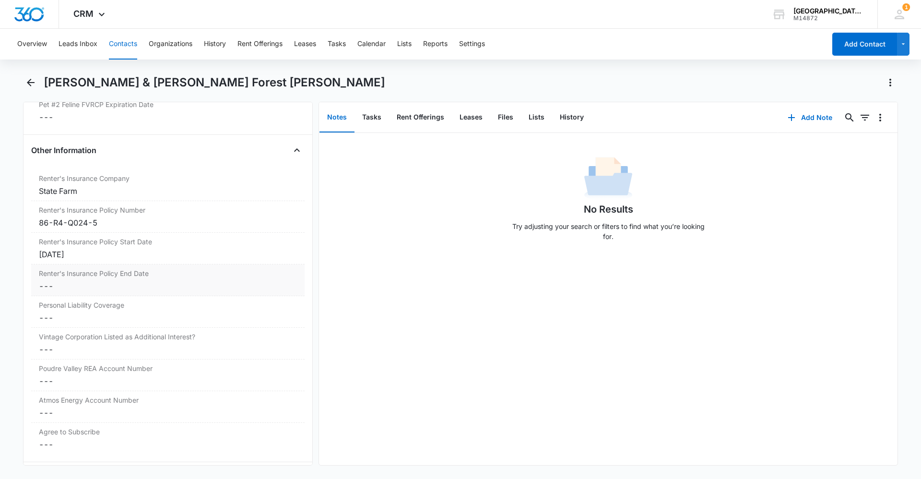
click at [132, 280] on dd "Cancel Save Changes ---" at bounding box center [168, 286] width 258 height 12
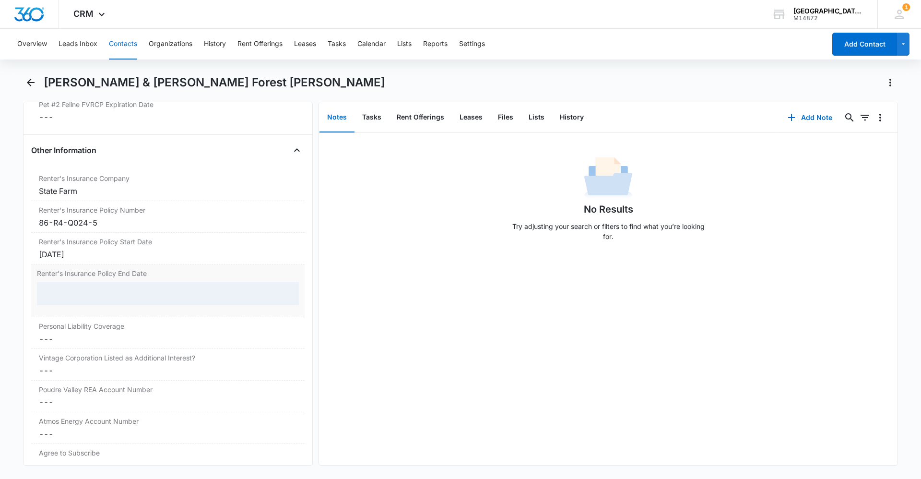
click at [127, 282] on div at bounding box center [168, 293] width 262 height 23
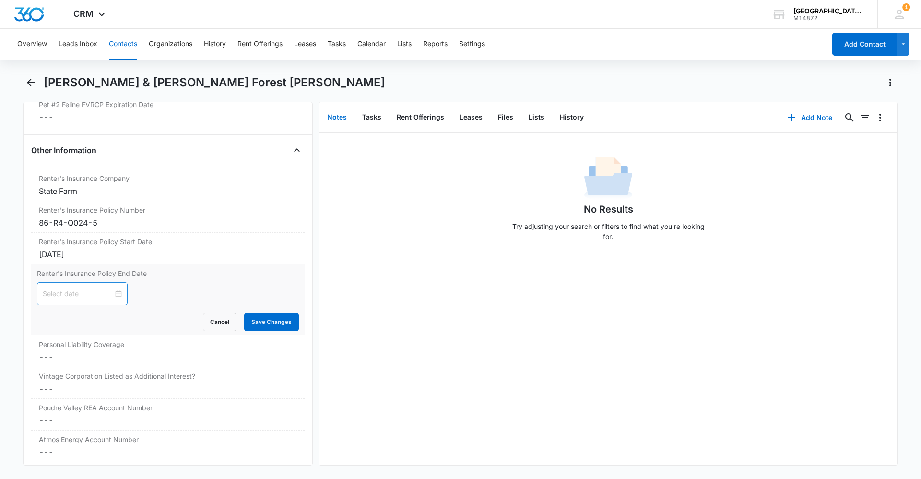
click at [113, 285] on div at bounding box center [82, 293] width 91 height 23
type input "[DATE]"
click at [83, 337] on div "2" at bounding box center [86, 339] width 12 height 12
click at [94, 288] on input "[DATE]" at bounding box center [78, 293] width 71 height 11
click at [112, 305] on button "2025" at bounding box center [112, 302] width 17 height 19
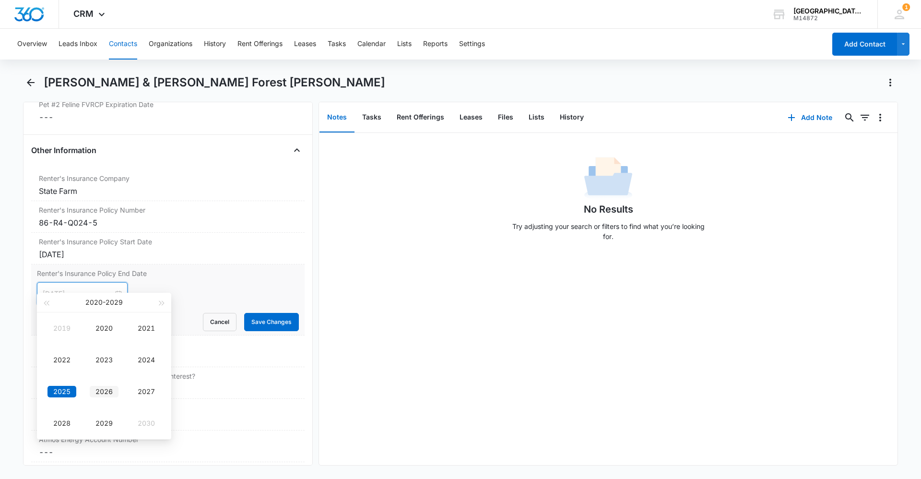
click at [108, 388] on div "2026" at bounding box center [104, 392] width 29 height 12
type input "[DATE]"
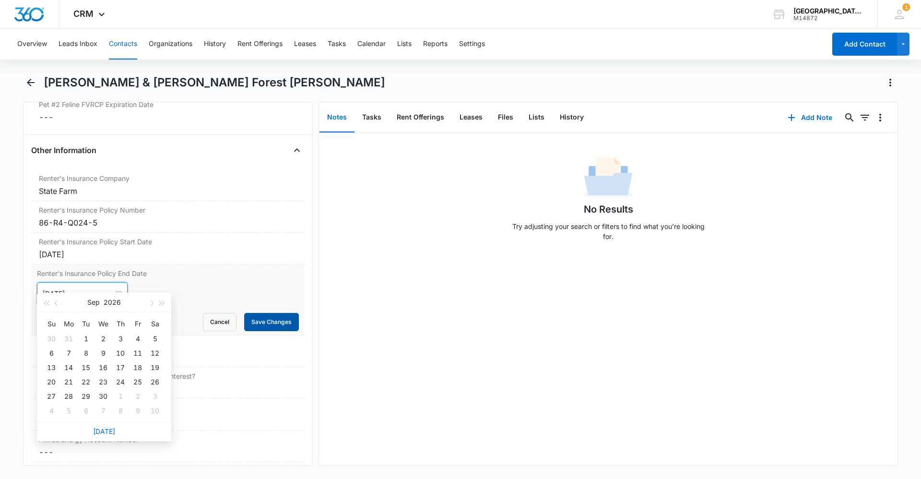
click at [260, 313] on button "Save Changes" at bounding box center [271, 322] width 55 height 18
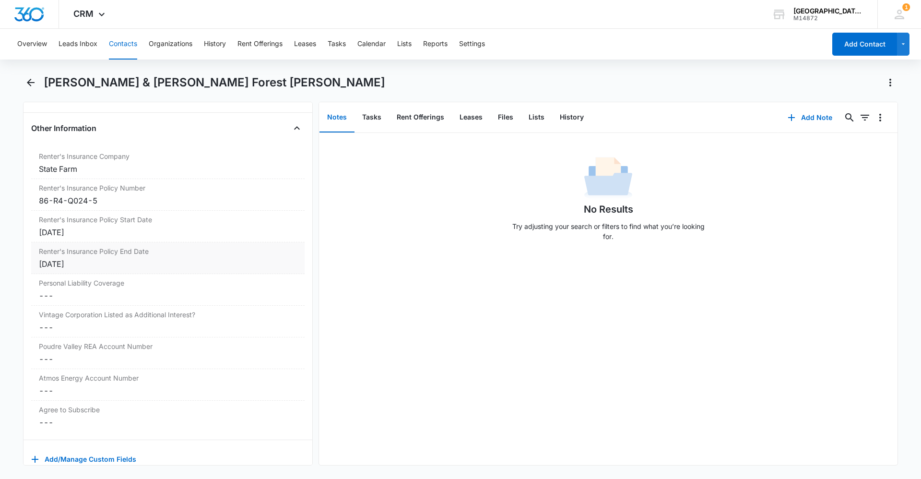
scroll to position [1999, 0]
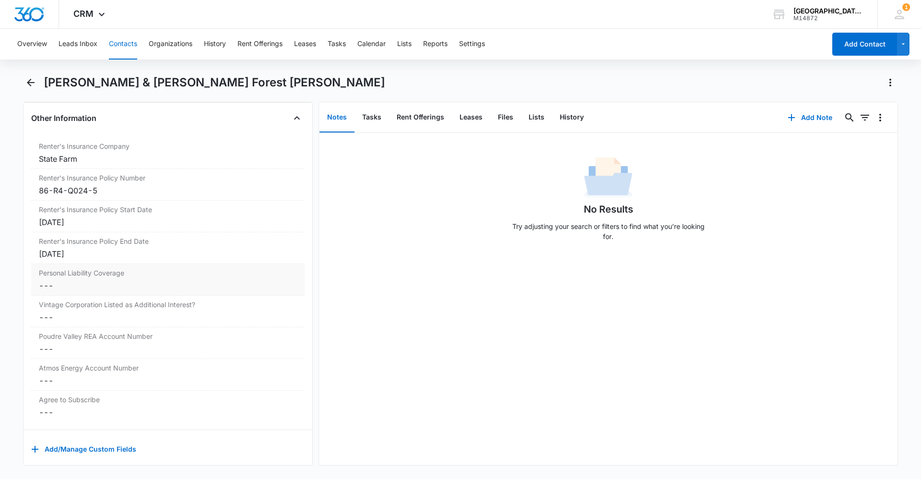
click at [107, 268] on label "Personal Liability Coverage" at bounding box center [168, 273] width 258 height 10
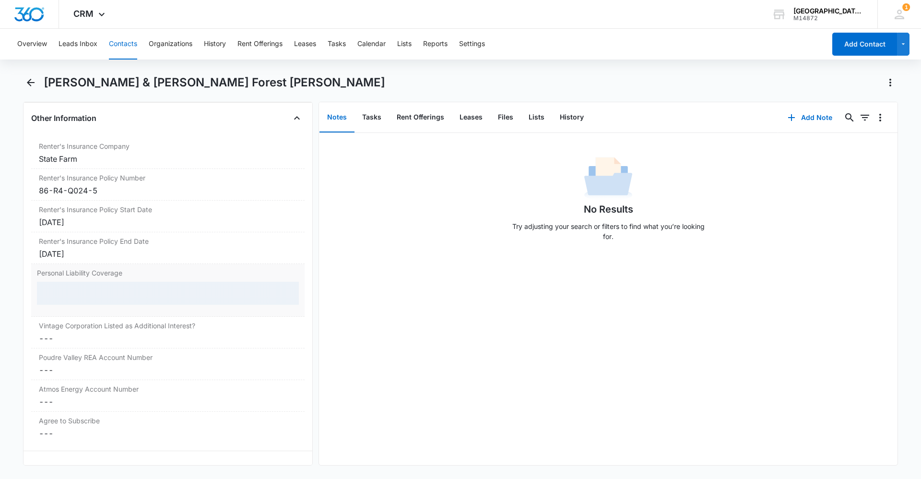
click at [112, 282] on div at bounding box center [168, 293] width 262 height 23
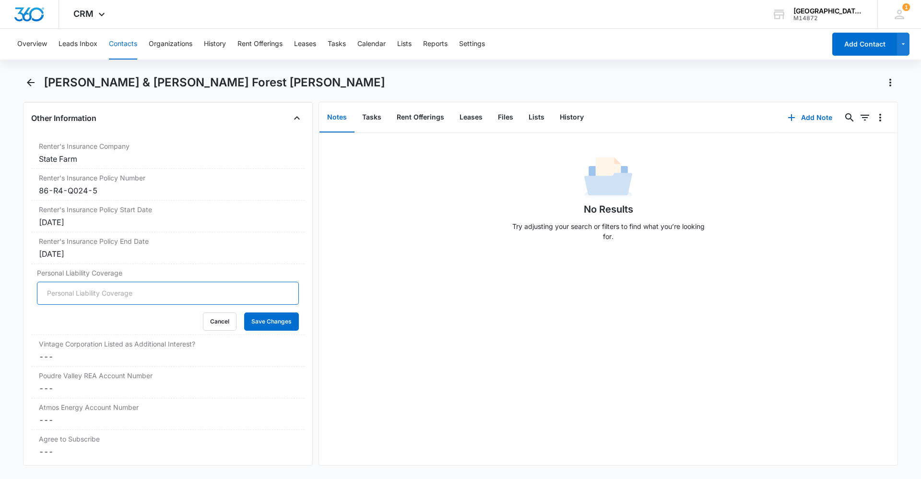
drag, startPoint x: 86, startPoint y: 302, endPoint x: 85, endPoint y: 284, distance: 18.2
click at [85, 284] on input "Personal Liability Coverage" at bounding box center [168, 293] width 262 height 23
type input "300,000"
click at [268, 313] on button "Save Changes" at bounding box center [271, 321] width 55 height 18
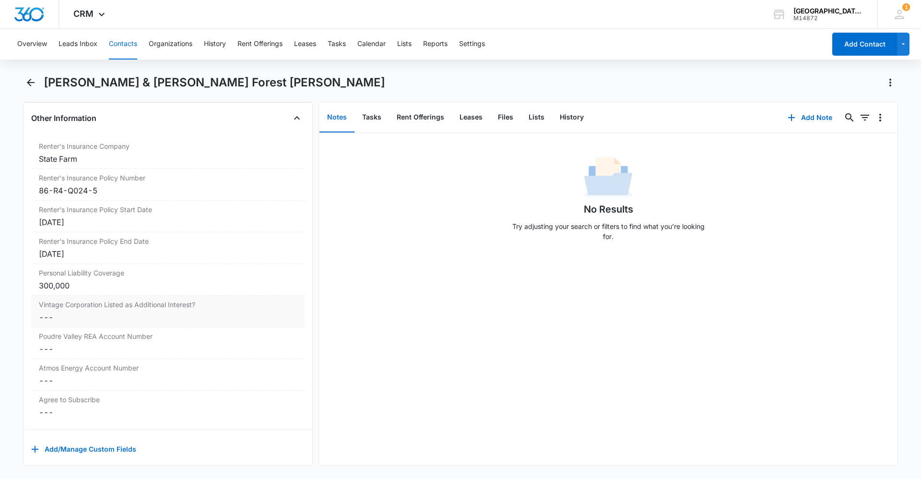
click at [195, 299] on label "Vintage Corporation Listed as Additional Interest?" at bounding box center [168, 304] width 258 height 10
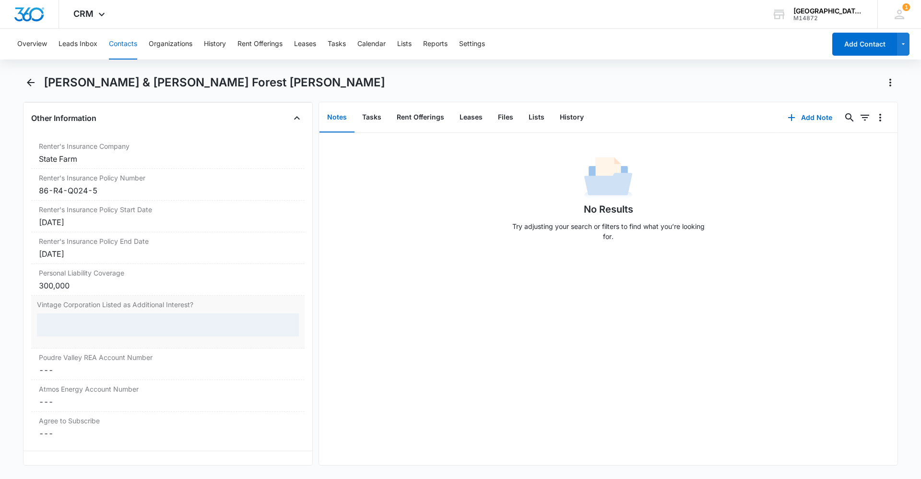
click at [160, 313] on div at bounding box center [168, 324] width 262 height 23
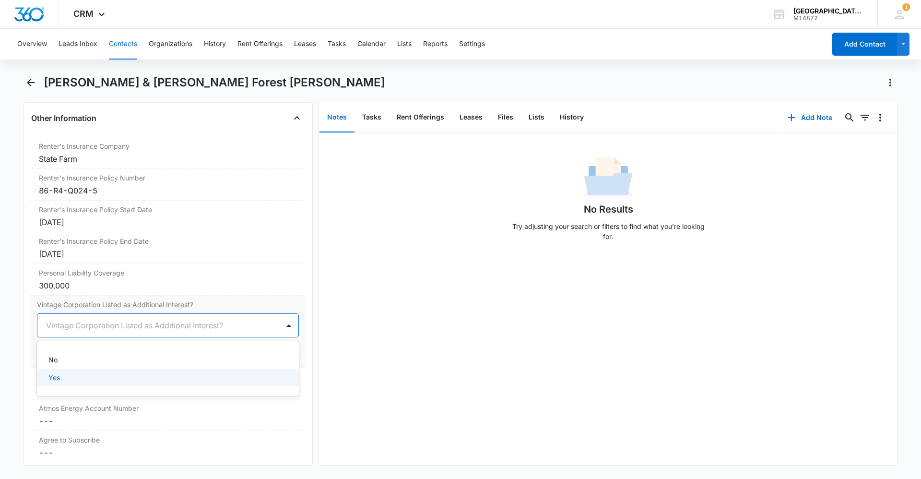
click at [104, 368] on div "Yes" at bounding box center [168, 377] width 262 height 18
click at [269, 345] on button "Save Changes" at bounding box center [271, 354] width 55 height 18
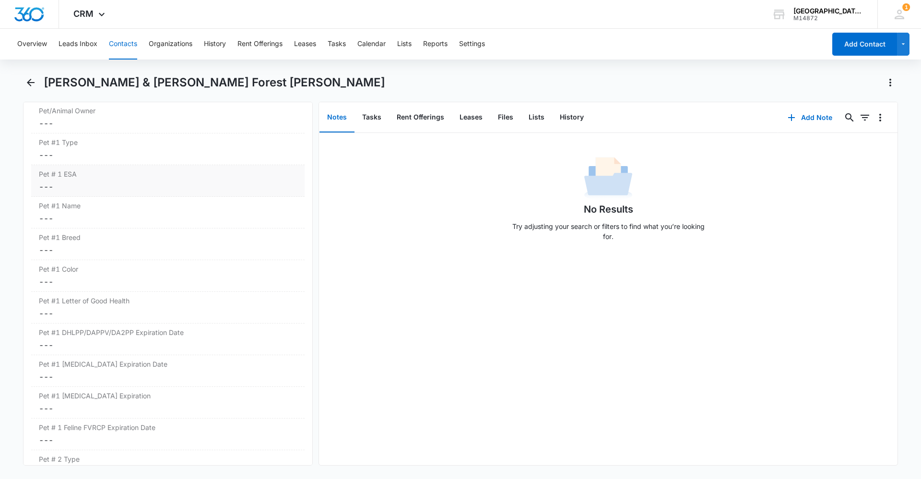
scroll to position [1280, 0]
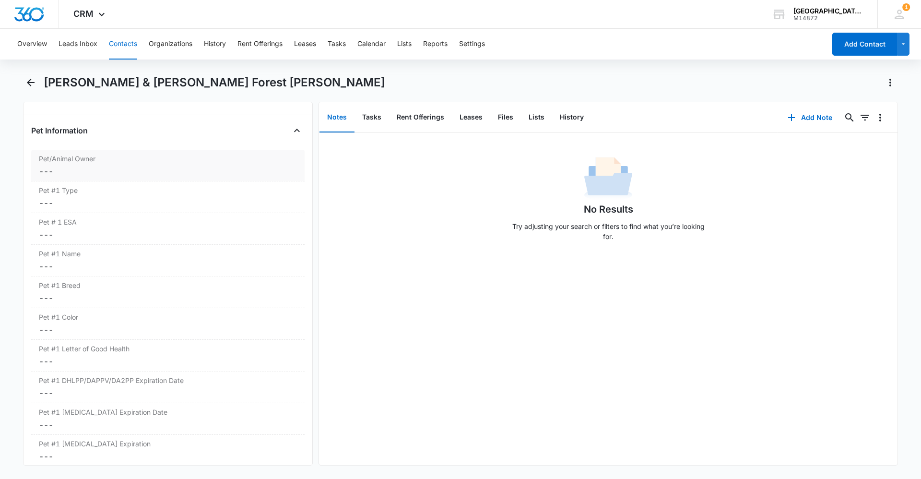
click at [137, 166] on dd "Cancel Save Changes ---" at bounding box center [168, 172] width 258 height 12
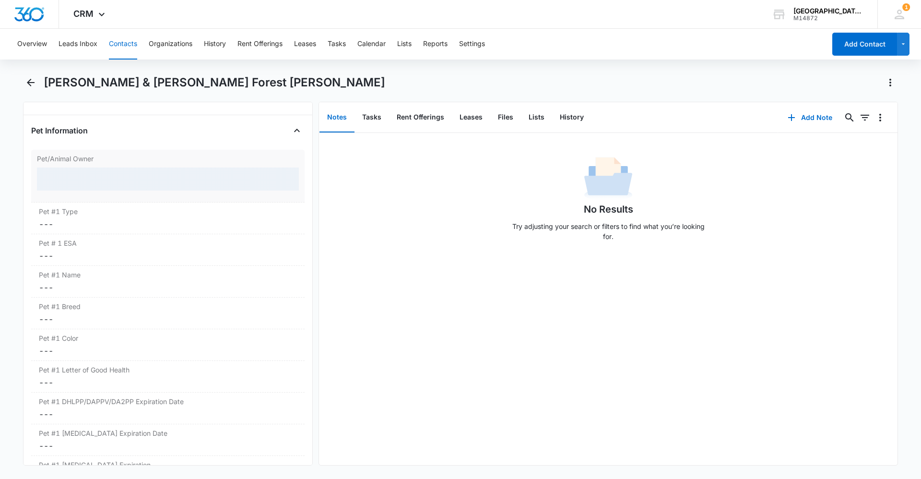
click at [121, 173] on div at bounding box center [168, 178] width 262 height 23
click at [119, 170] on div at bounding box center [168, 178] width 262 height 23
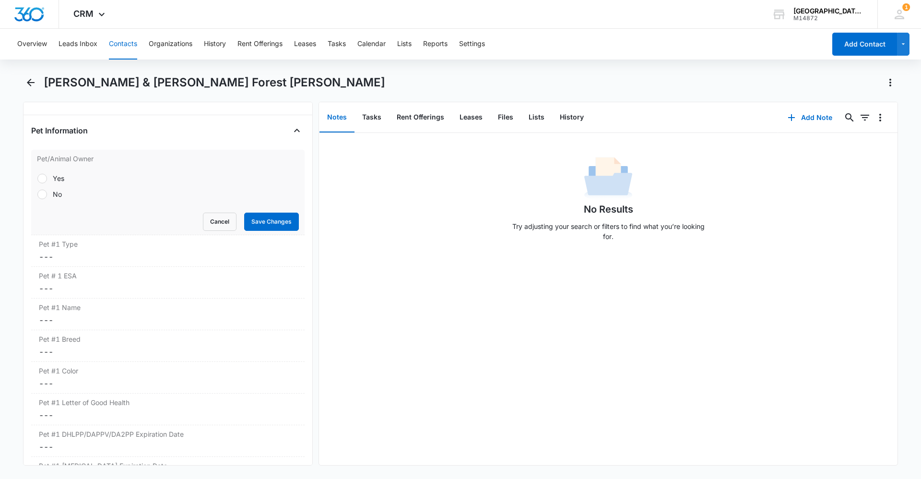
click at [74, 189] on label "No" at bounding box center [168, 194] width 262 height 10
click at [37, 194] on input "No" at bounding box center [37, 194] width 0 height 0
radio input "true"
click at [257, 213] on button "Save Changes" at bounding box center [271, 222] width 55 height 18
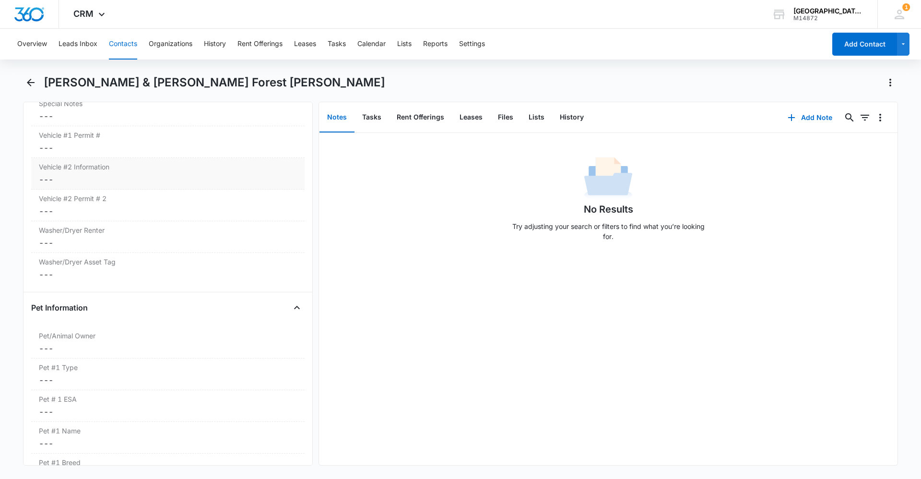
scroll to position [1040, 0]
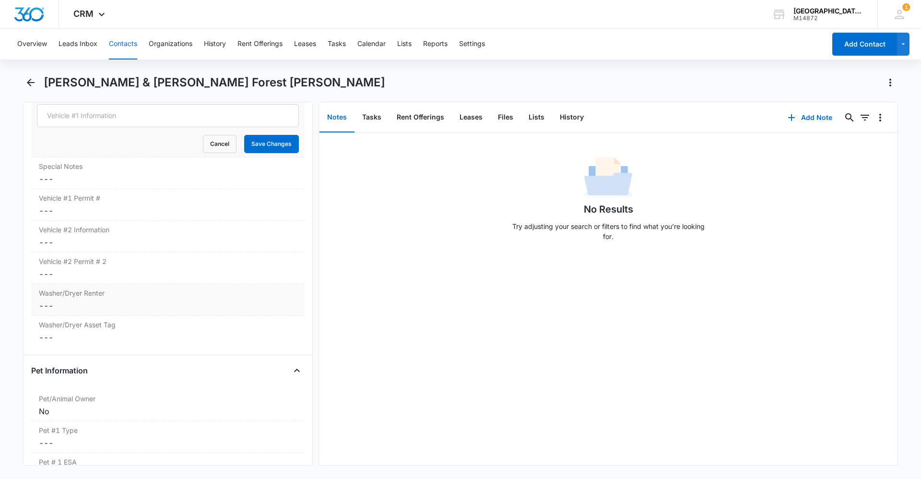
click at [187, 300] on dd "Cancel Save Changes ---" at bounding box center [168, 306] width 258 height 12
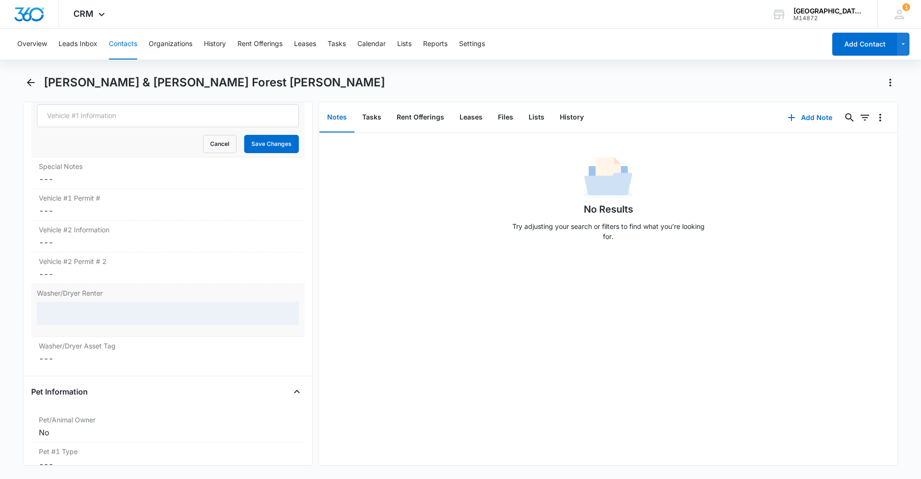
click at [169, 302] on div at bounding box center [168, 313] width 262 height 23
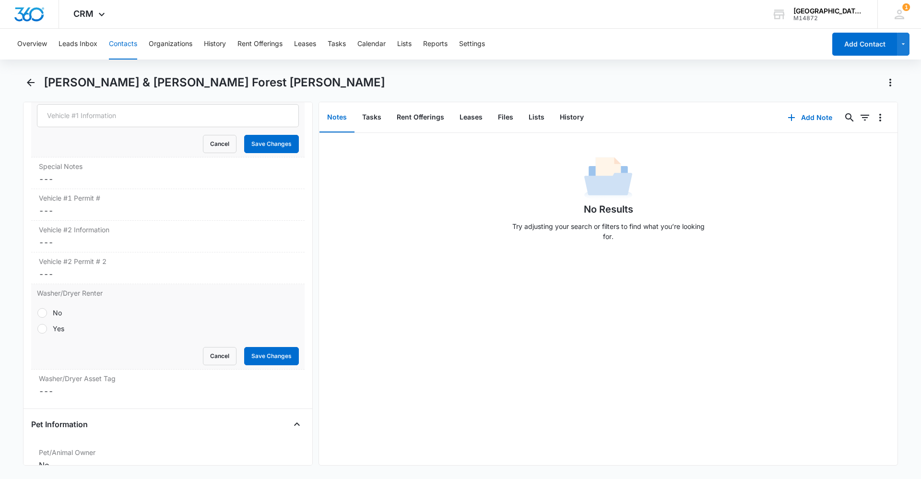
click at [52, 323] on label "Yes" at bounding box center [168, 328] width 262 height 10
click at [37, 328] on input "Yes" at bounding box center [37, 328] width 0 height 0
radio input "true"
click at [259, 347] on button "Save Changes" at bounding box center [271, 356] width 55 height 18
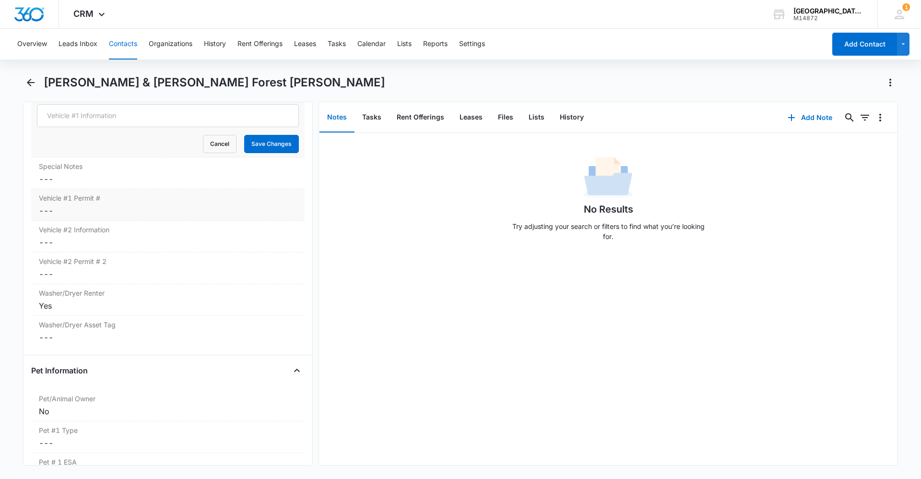
click at [122, 205] on dd "Cancel Save Changes ---" at bounding box center [168, 211] width 258 height 12
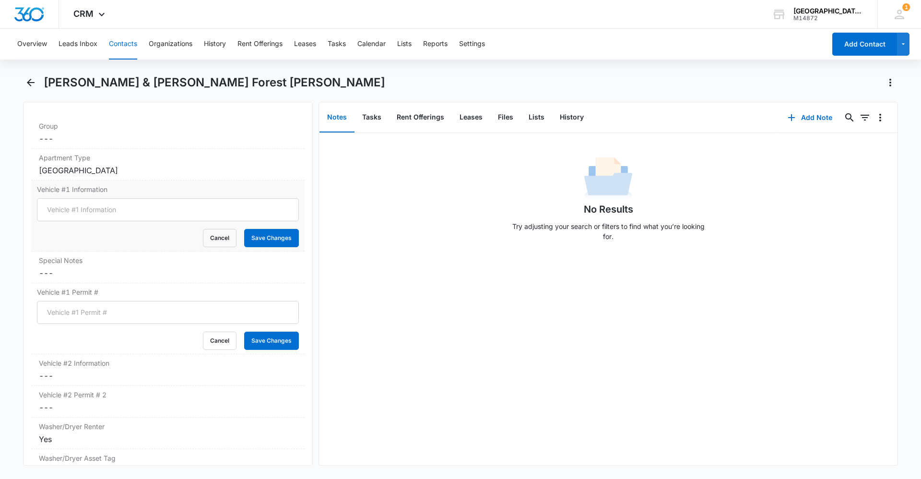
scroll to position [944, 0]
click at [110, 200] on input "Vehicle #1 Information" at bounding box center [168, 211] width 262 height 23
click at [134, 200] on input "Vehicle #1 Information" at bounding box center [168, 211] width 262 height 23
click at [256, 231] on button "Save Changes" at bounding box center [271, 240] width 55 height 18
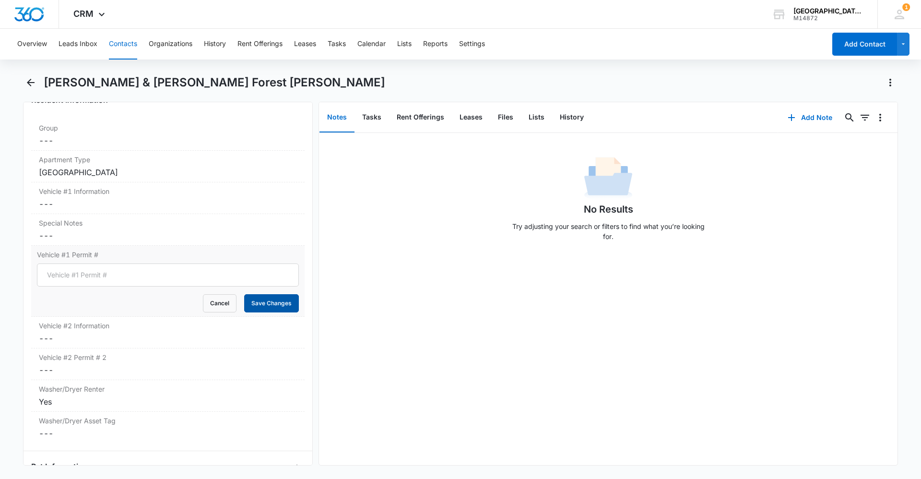
click at [249, 294] on button "Save Changes" at bounding box center [271, 303] width 55 height 18
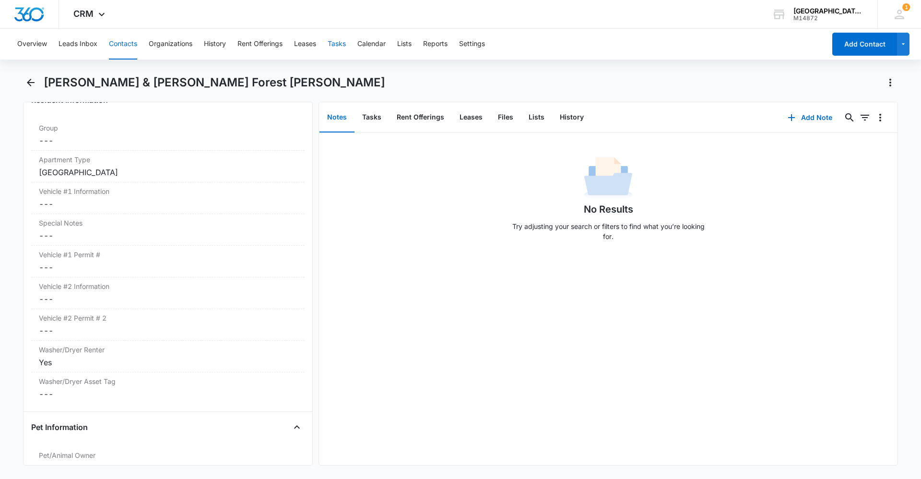
click at [348, 42] on div "Overview Leads Inbox Contacts Organizations History Rent Offerings Leases Tasks…" at bounding box center [419, 44] width 814 height 31
click at [343, 44] on button "Tasks" at bounding box center [337, 44] width 18 height 31
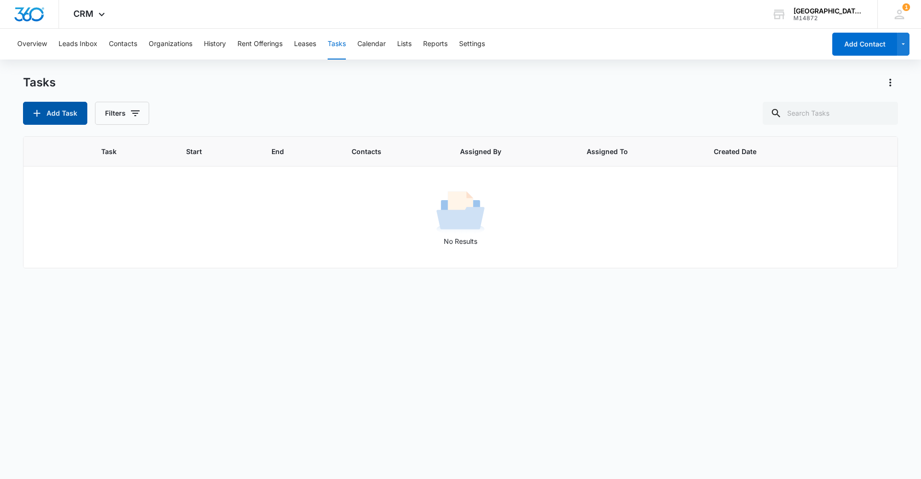
click at [70, 114] on button "Add Task" at bounding box center [55, 113] width 64 height 23
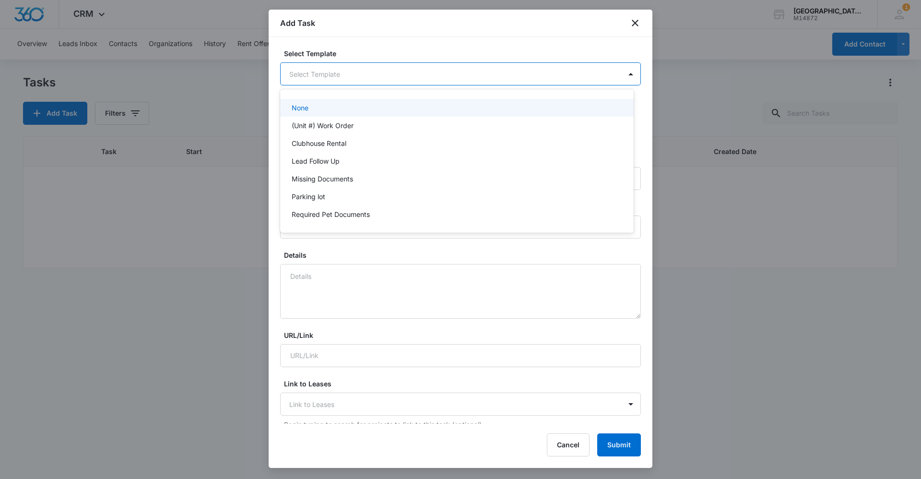
click at [343, 76] on body "CRM Apps Reputation Websites Forms CRM Email Social Content Ads Intelligence Fi…" at bounding box center [460, 239] width 921 height 479
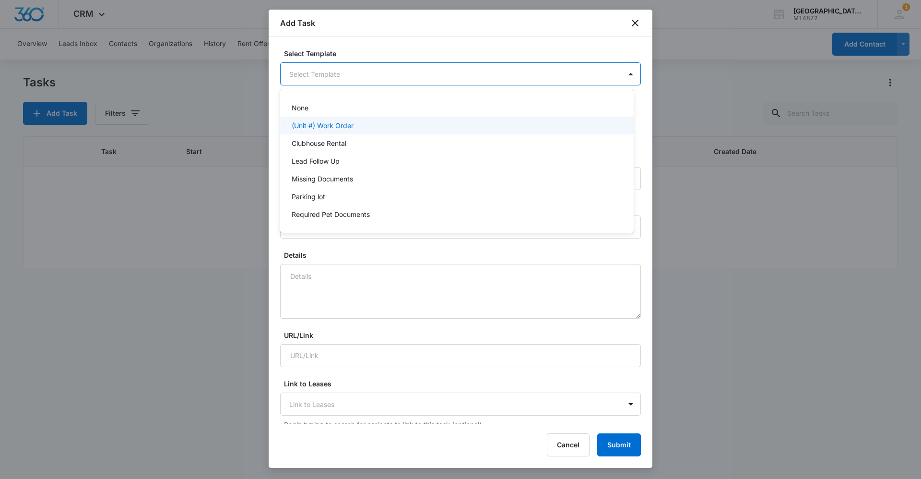
click at [342, 128] on p "(Unit #) Work Order" at bounding box center [323, 125] width 62 height 10
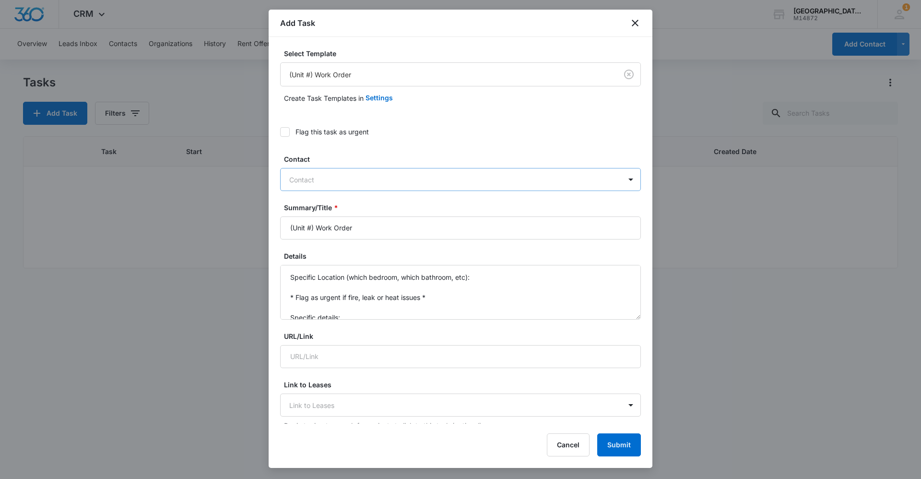
click at [345, 179] on div at bounding box center [454, 180] width 331 height 12
click at [349, 183] on div at bounding box center [454, 180] width 331 height 12
click at [313, 228] on input "(Unit #) Work Order" at bounding box center [460, 227] width 361 height 23
drag, startPoint x: 374, startPoint y: 231, endPoint x: 243, endPoint y: 229, distance: 130.5
click at [243, 229] on body "CRM Apps Reputation Websites Forms CRM Email Social Content Ads Intelligence Fi…" at bounding box center [460, 239] width 921 height 479
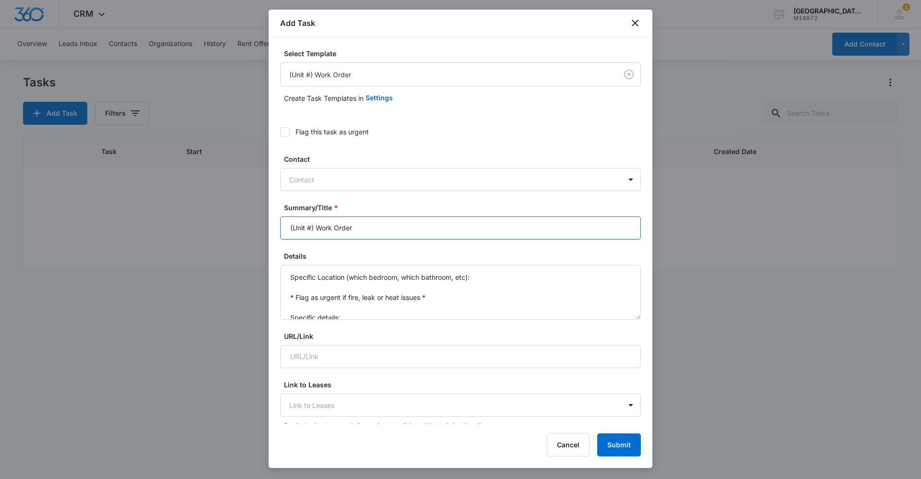
click at [392, 225] on input "(Unit #) Work Order" at bounding box center [460, 227] width 361 height 23
click at [313, 226] on input "(Unit #) Work Order" at bounding box center [460, 227] width 361 height 23
click at [315, 228] on input "(Unit #) Work Order" at bounding box center [460, 227] width 361 height 23
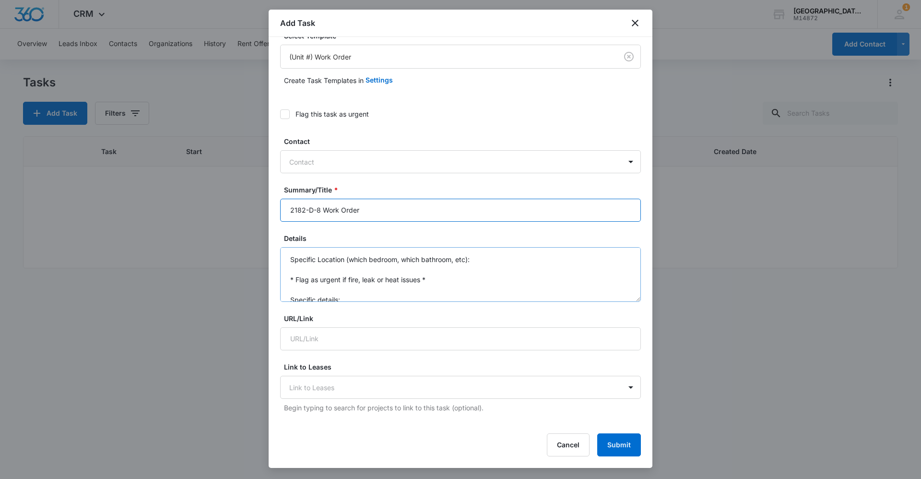
scroll to position [48, 0]
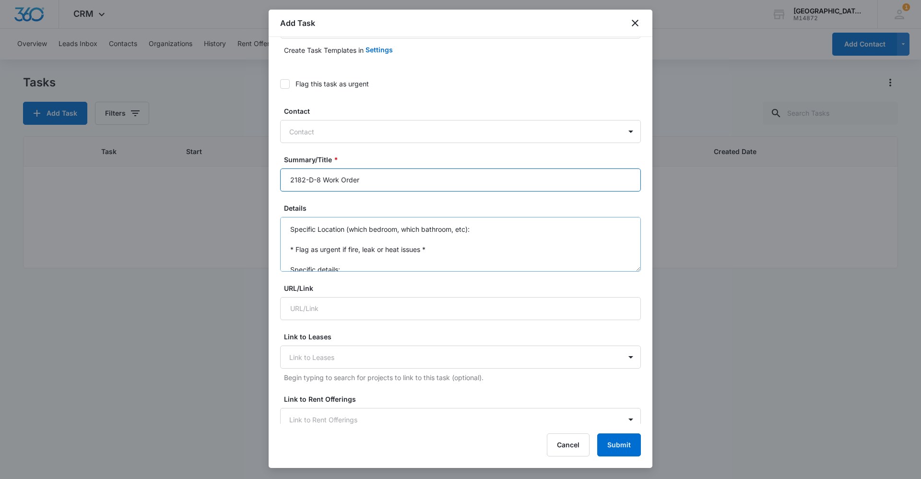
type input "2182-D-8 Work Order"
drag, startPoint x: 289, startPoint y: 228, endPoint x: 400, endPoint y: 310, distance: 138.2
click at [364, 291] on form "Select Template (Unit #) Work Order Create Task Templates in Settings Flag this…" at bounding box center [460, 437] width 361 height 875
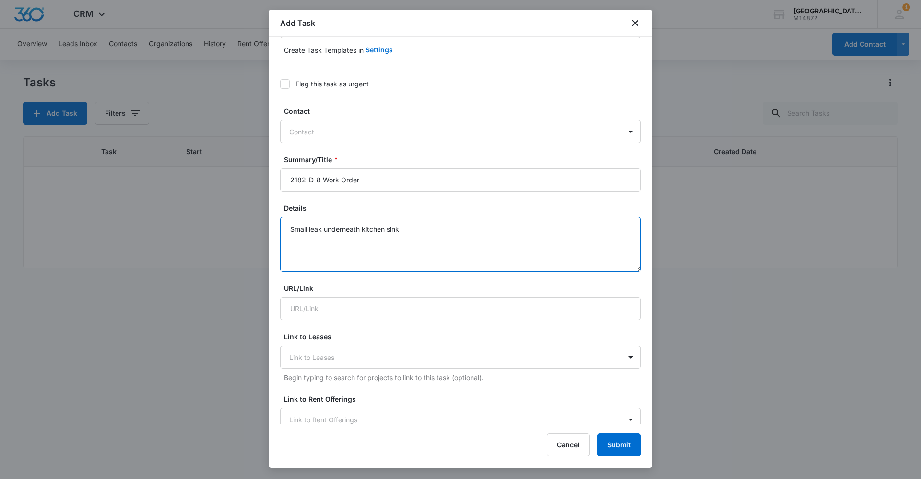
click at [423, 227] on textarea "Small leak underneath kitchen sink" at bounding box center [460, 244] width 361 height 55
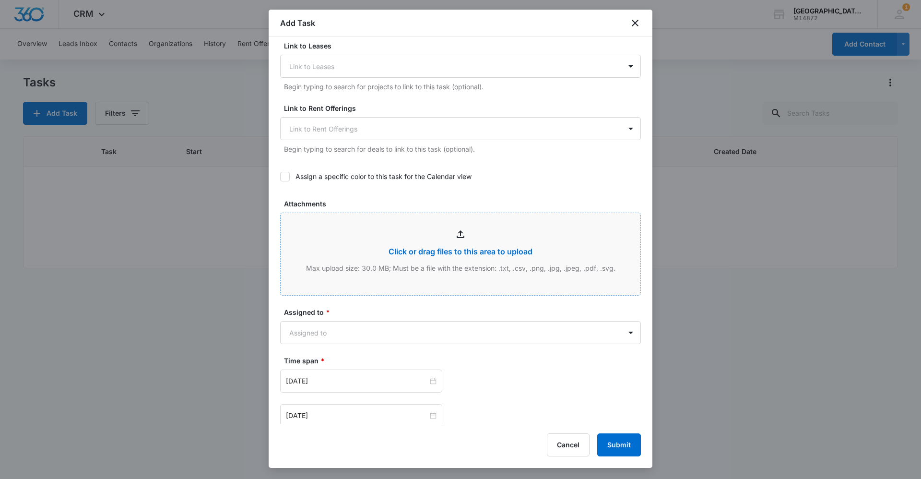
scroll to position [384, 0]
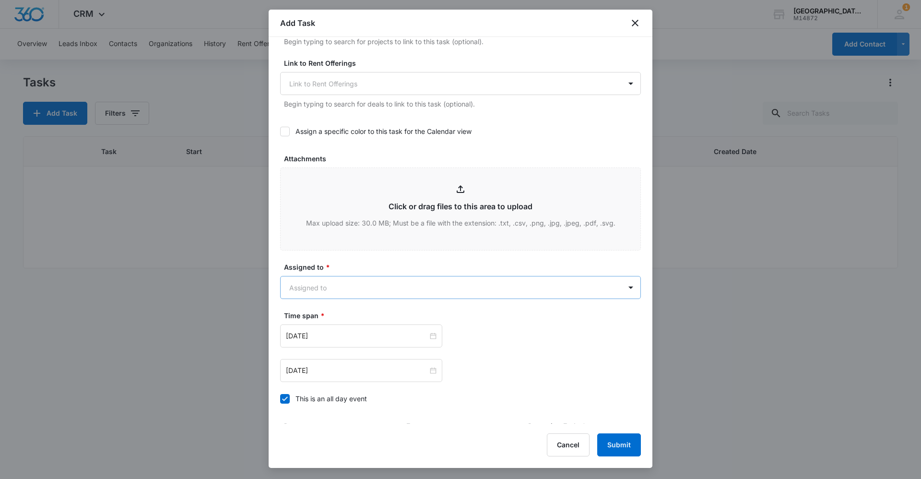
type textarea "Small leak underneath kitchen sink"
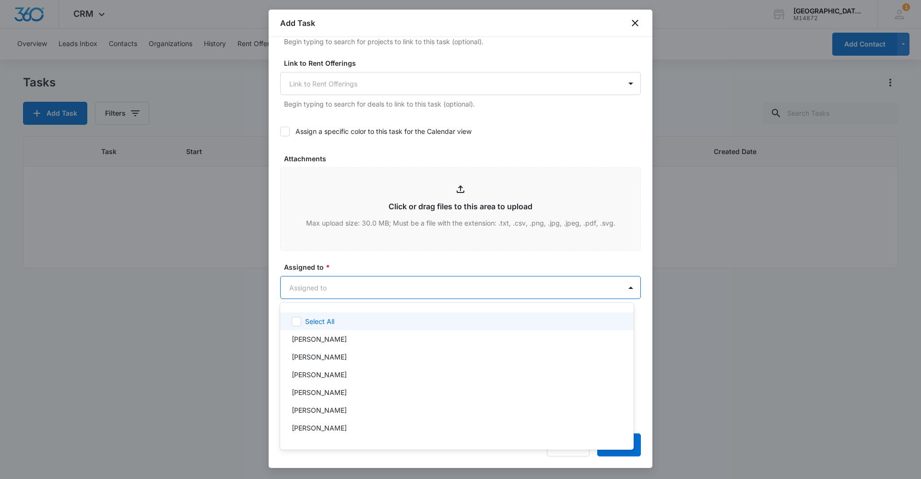
click at [351, 281] on body "CRM Apps Reputation Websites Forms CRM Email Social Content Ads Intelligence Fi…" at bounding box center [460, 239] width 921 height 479
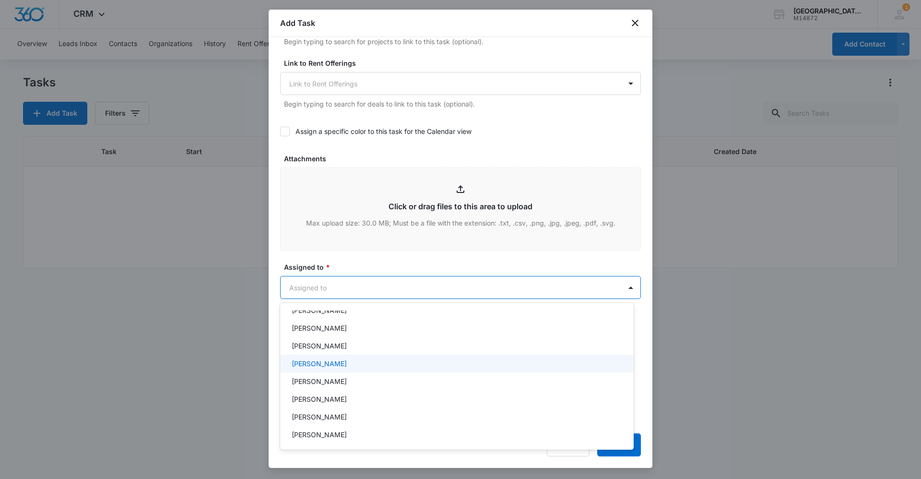
scroll to position [96, 0]
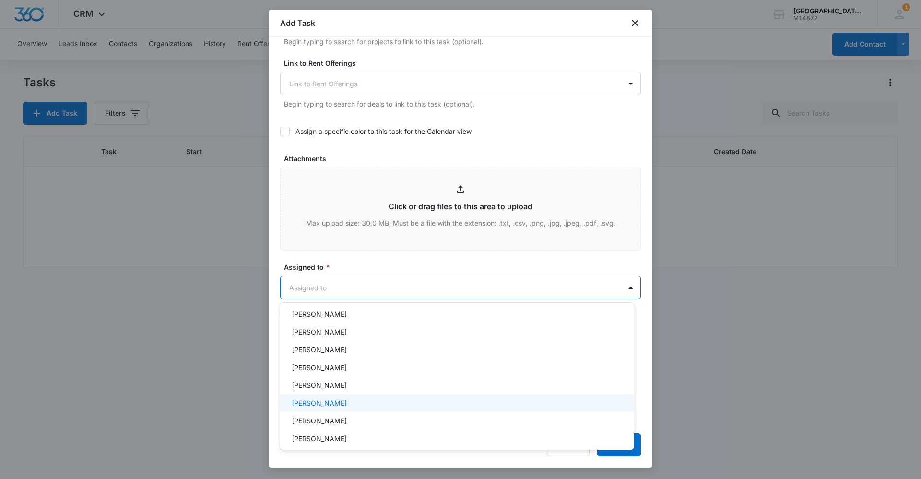
click at [333, 402] on p "[PERSON_NAME]" at bounding box center [319, 403] width 55 height 10
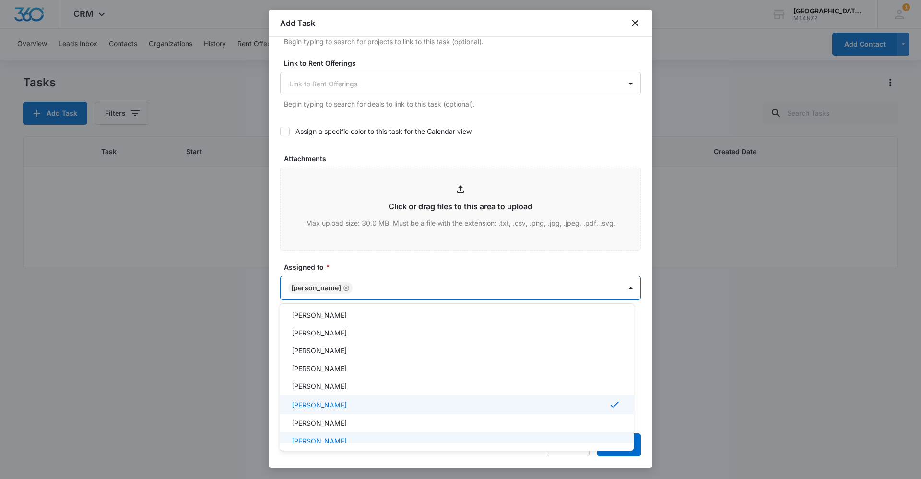
click at [692, 447] on div at bounding box center [460, 239] width 921 height 479
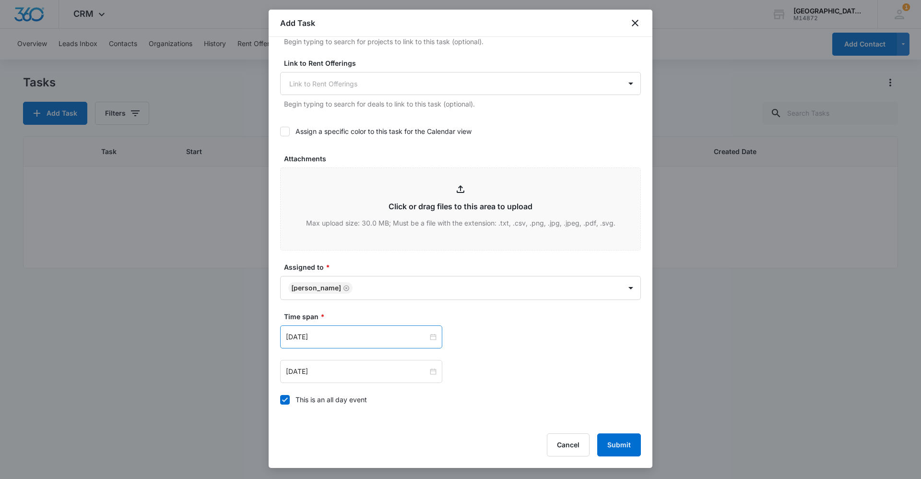
click at [435, 338] on div "[DATE]" at bounding box center [361, 336] width 162 height 23
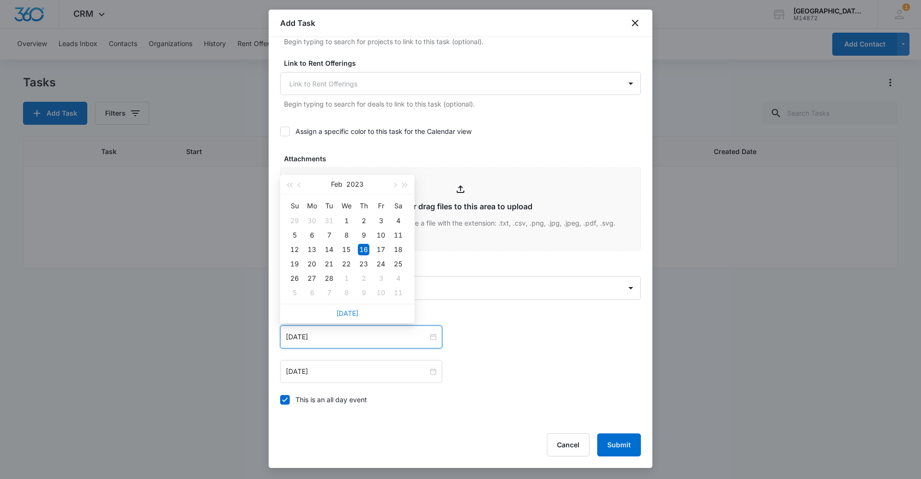
click at [355, 312] on link "[DATE]" at bounding box center [347, 313] width 22 height 8
type input "[DATE]"
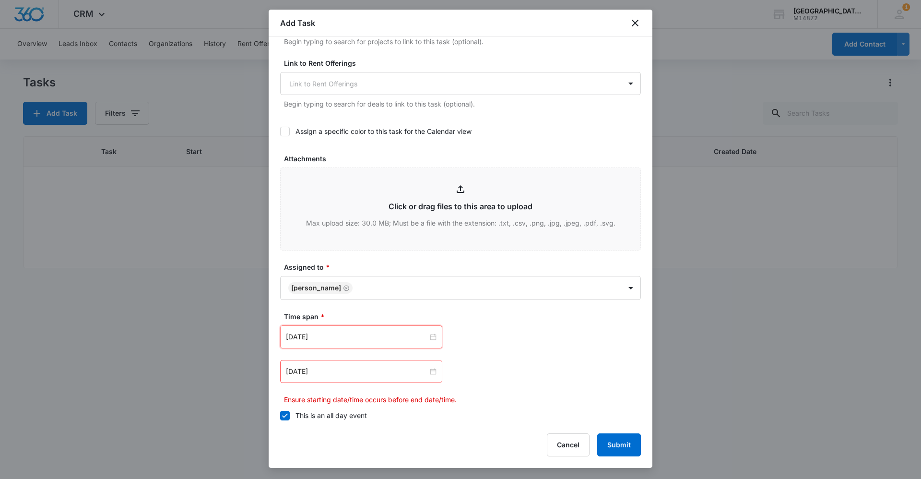
click at [282, 414] on icon at bounding box center [285, 415] width 9 height 9
click at [280, 416] on input "This is an all day event" at bounding box center [280, 416] width 0 height 0
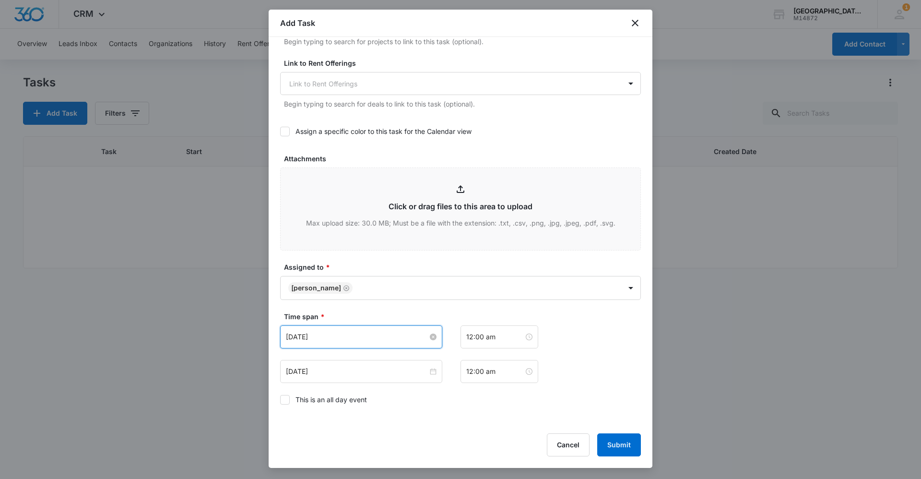
click at [422, 341] on input "[DATE]" at bounding box center [357, 337] width 142 height 11
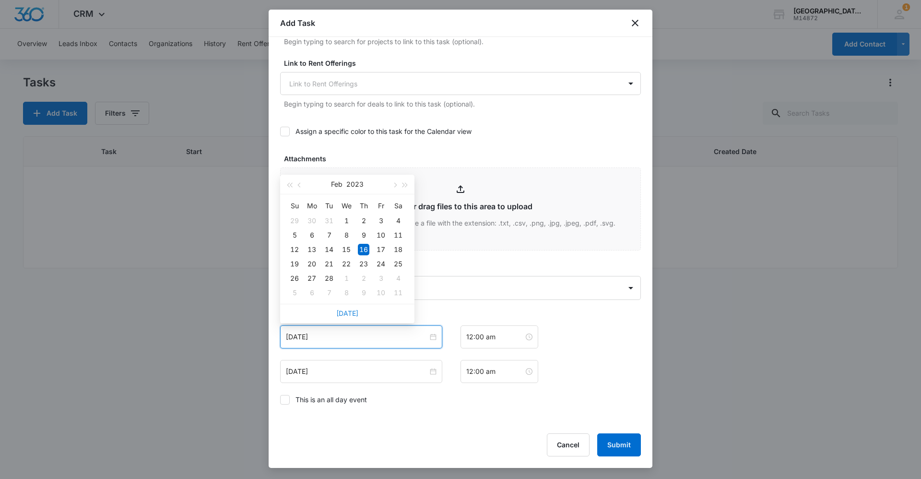
click at [350, 315] on link "[DATE]" at bounding box center [347, 313] width 22 height 8
type input "[DATE]"
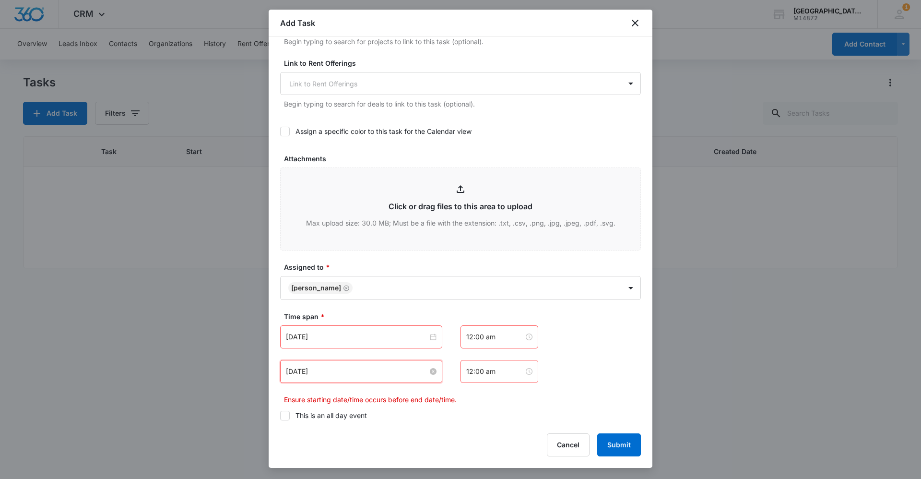
click at [421, 376] on input "[DATE]" at bounding box center [357, 371] width 142 height 11
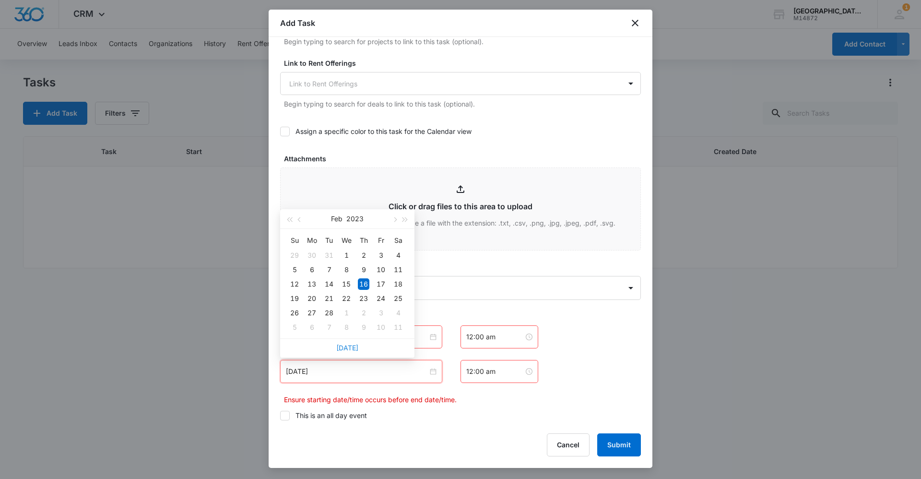
click at [342, 350] on link "[DATE]" at bounding box center [347, 348] width 22 height 8
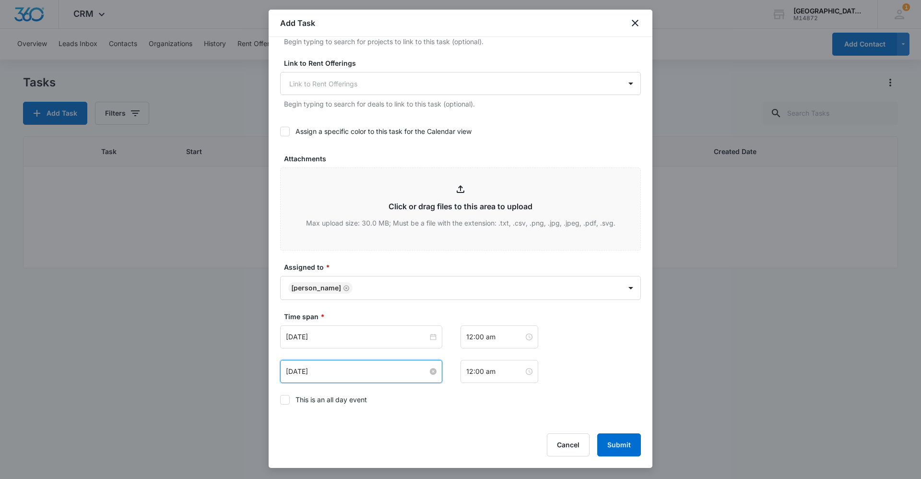
click at [426, 372] on div "[DATE]" at bounding box center [361, 371] width 151 height 11
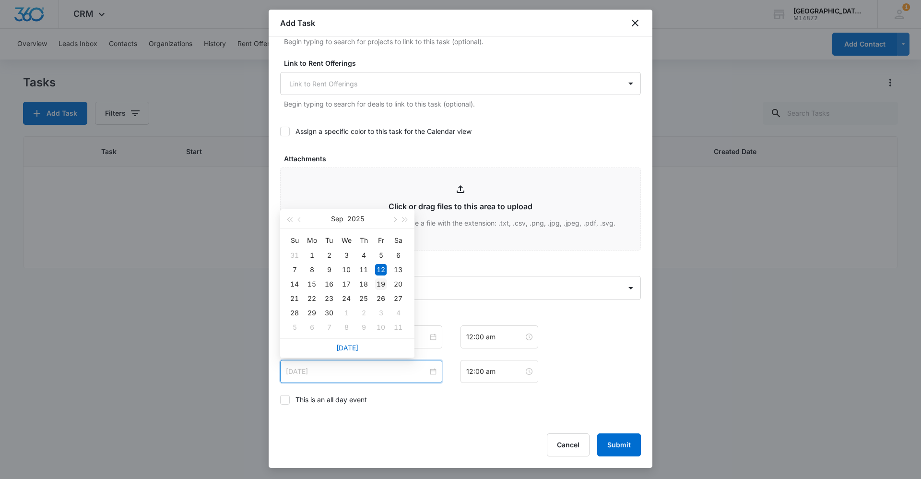
type input "[DATE]"
click at [384, 284] on div "19" at bounding box center [381, 284] width 12 height 12
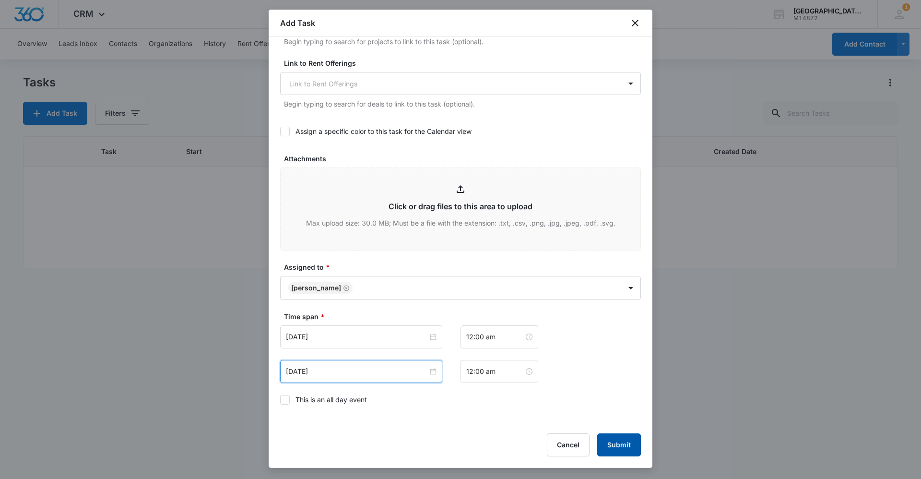
click at [628, 442] on button "Submit" at bounding box center [619, 444] width 44 height 23
